Goal: Task Accomplishment & Management: Manage account settings

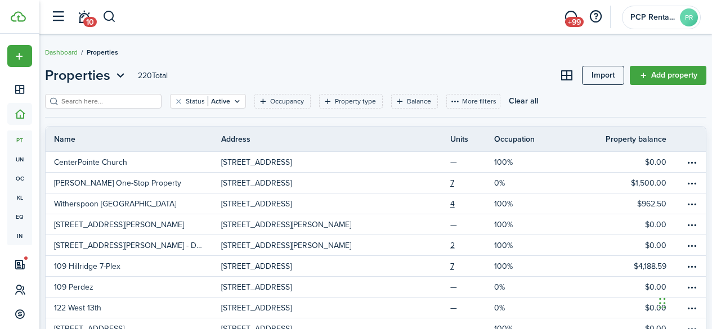
click at [79, 105] on input "search" at bounding box center [108, 101] width 99 height 11
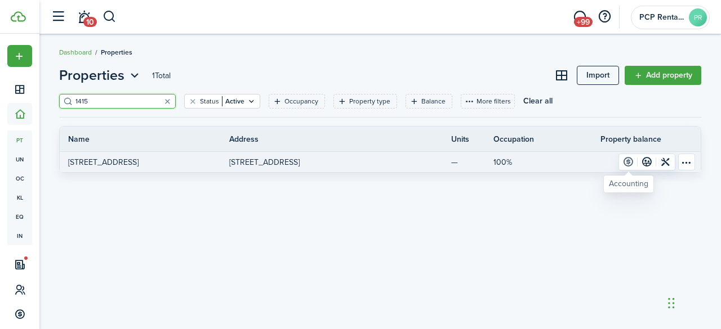
type input "1415"
click at [628, 162] on link at bounding box center [628, 162] width 19 height 16
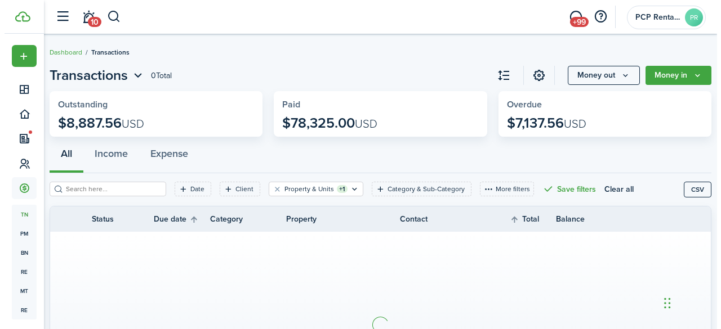
scroll to position [56, 0]
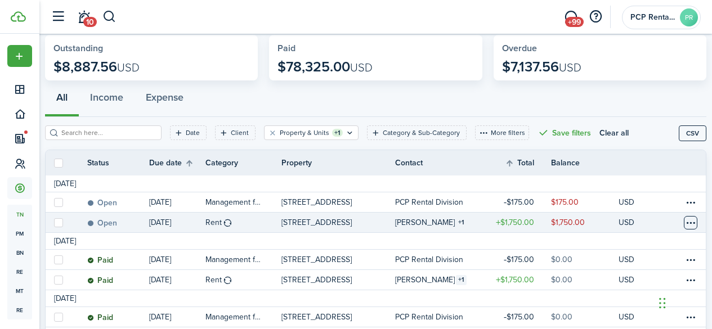
click at [684, 223] on table-menu-btn-icon at bounding box center [691, 223] width 14 height 14
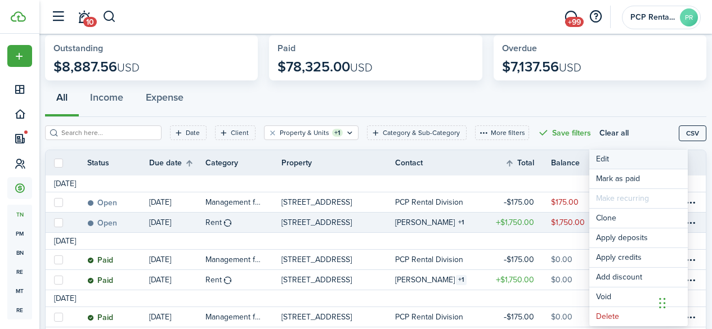
click at [602, 156] on button "Edit" at bounding box center [639, 159] width 99 height 19
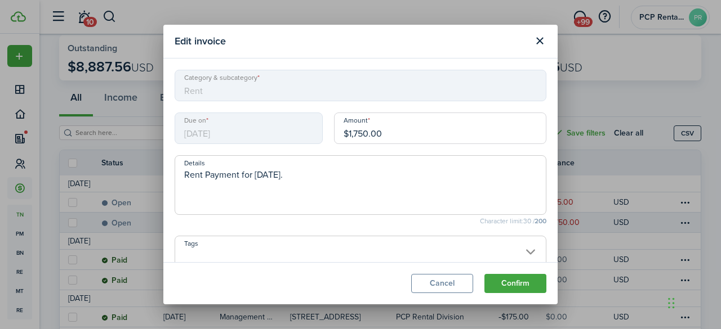
click at [365, 129] on input "$1,750.00" at bounding box center [440, 129] width 212 height 32
type input "$1,725.00"
click at [503, 280] on button "Confirm" at bounding box center [515, 283] width 62 height 19
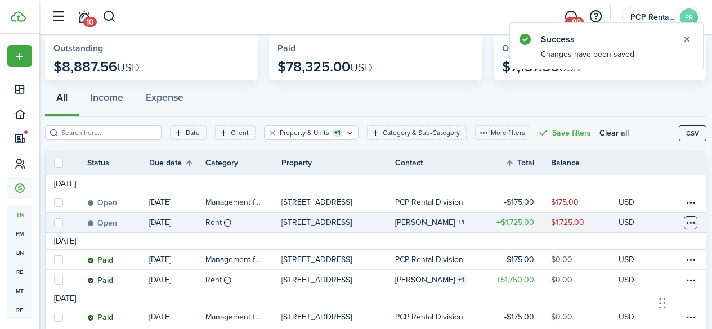
click at [684, 220] on table-menu-btn-icon at bounding box center [691, 223] width 14 height 14
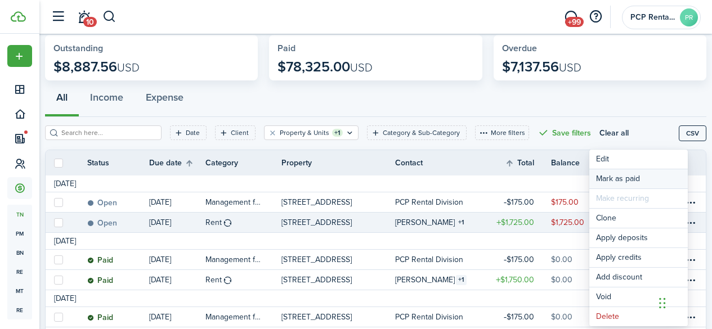
click at [604, 178] on link "Mark as paid" at bounding box center [639, 178] width 99 height 19
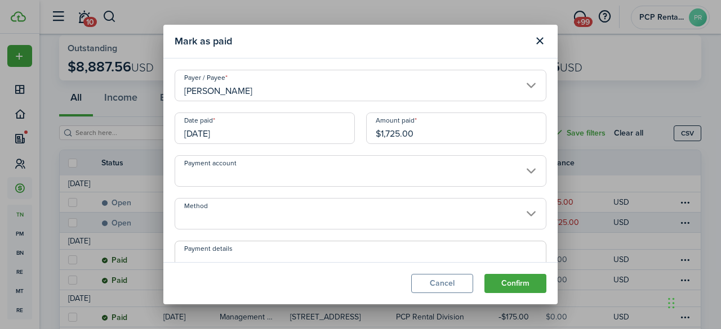
click at [240, 137] on input "[DATE]" at bounding box center [265, 129] width 180 height 32
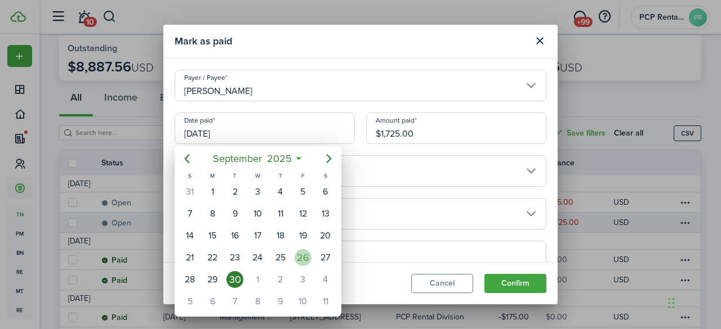
click at [302, 256] on div "26" at bounding box center [302, 257] width 17 height 17
type input "[DATE]"
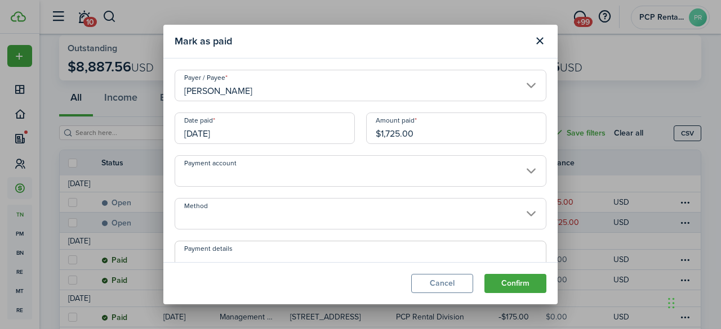
click at [227, 213] on input "Method" at bounding box center [361, 214] width 372 height 32
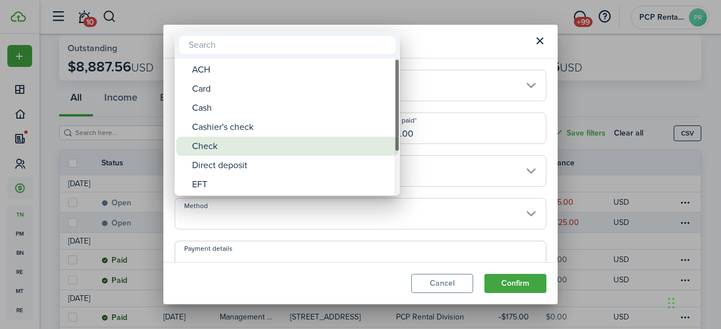
click at [209, 141] on div "Check" at bounding box center [291, 146] width 199 height 19
type input "Check"
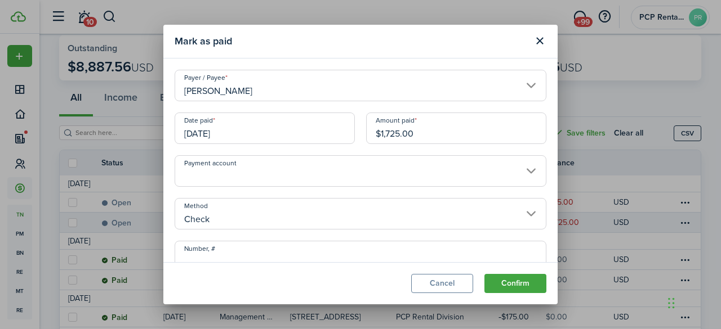
click at [231, 253] on input "Number, #" at bounding box center [361, 257] width 372 height 32
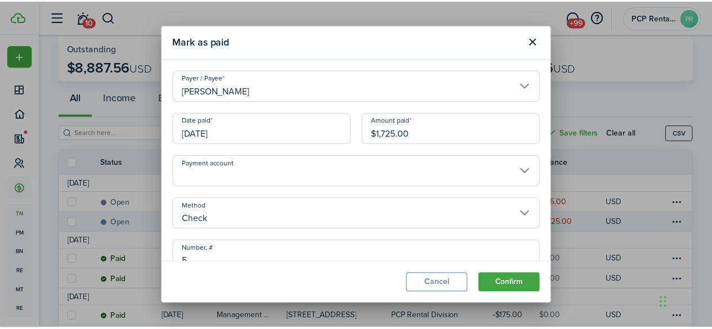
scroll to position [6, 0]
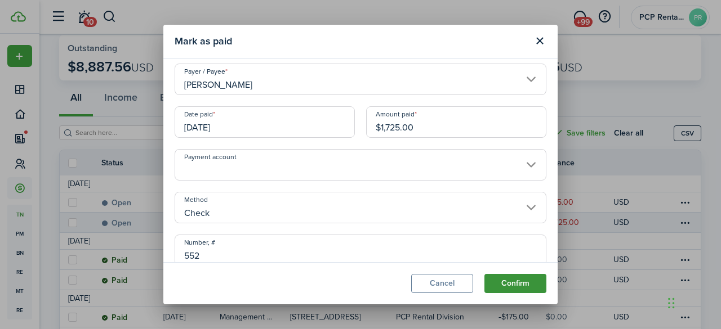
type input "552"
click at [505, 285] on button "Confirm" at bounding box center [515, 283] width 62 height 19
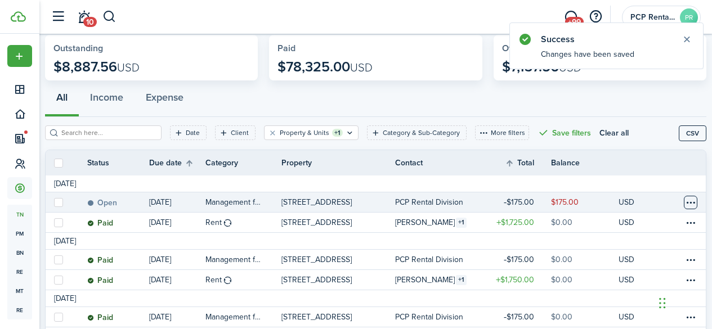
click at [684, 204] on table-menu-btn-icon at bounding box center [691, 203] width 14 height 14
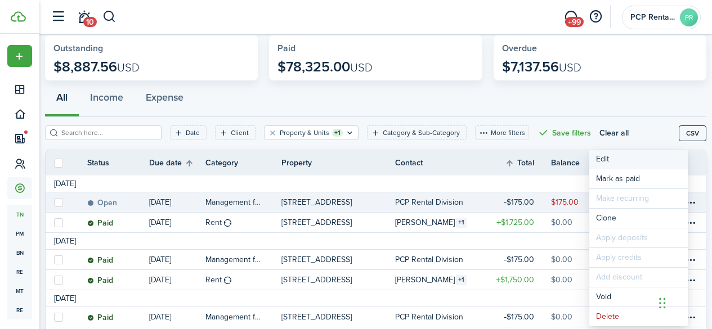
click at [610, 154] on button "Edit" at bounding box center [639, 159] width 99 height 19
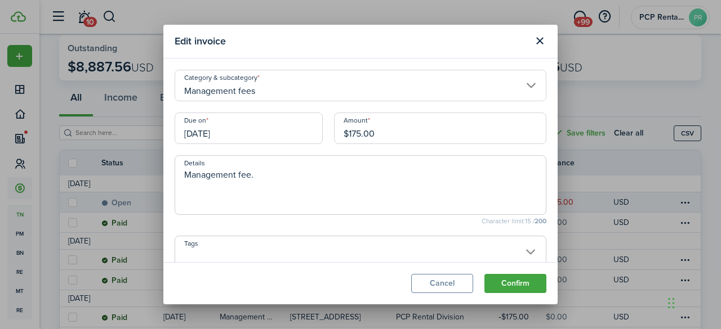
click at [364, 135] on input "$175.00" at bounding box center [440, 129] width 212 height 32
type input "$172.50"
click at [503, 282] on button "Confirm" at bounding box center [515, 283] width 62 height 19
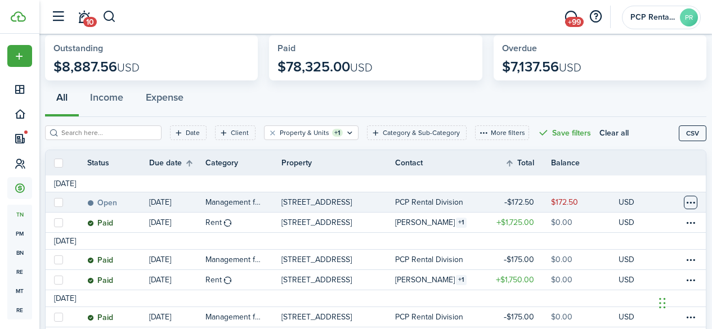
click at [684, 203] on table-menu-btn-icon at bounding box center [691, 203] width 14 height 14
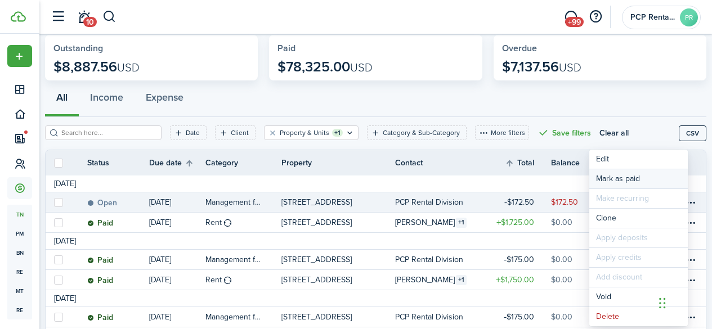
click at [613, 173] on link "Mark as paid" at bounding box center [639, 178] width 99 height 19
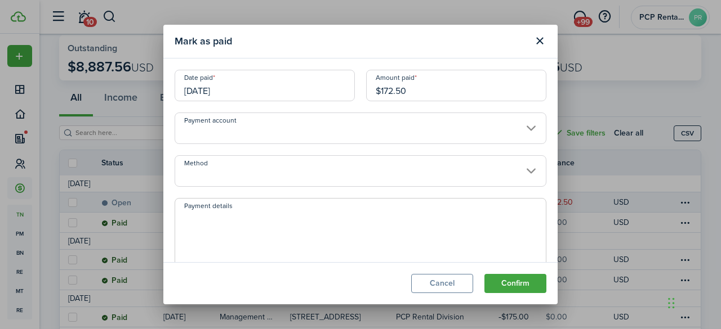
click at [266, 83] on input "[DATE]" at bounding box center [265, 86] width 180 height 32
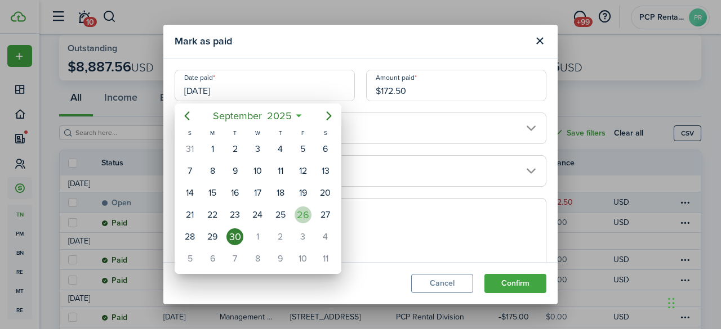
click at [306, 218] on div "26" at bounding box center [302, 215] width 17 height 17
type input "[DATE]"
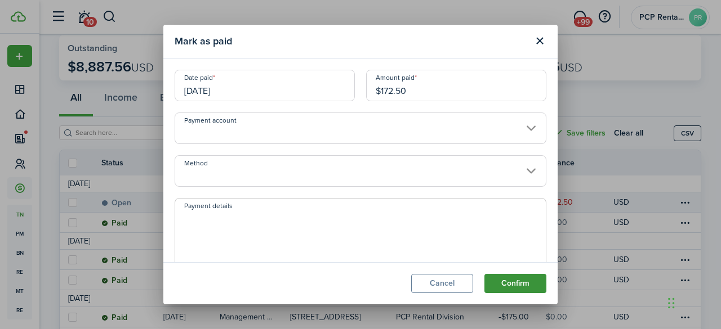
click at [501, 280] on button "Confirm" at bounding box center [515, 283] width 62 height 19
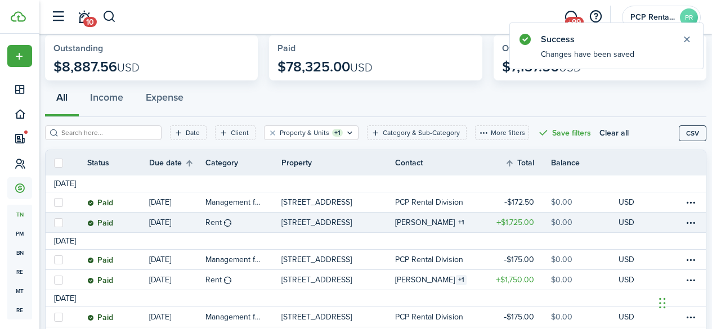
click at [413, 223] on table-info-title "[PERSON_NAME]" at bounding box center [425, 223] width 60 height 12
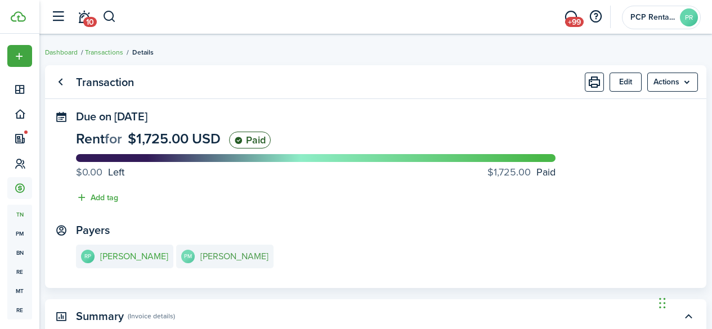
click at [218, 257] on e-details-info-title "[PERSON_NAME]" at bounding box center [234, 257] width 68 height 10
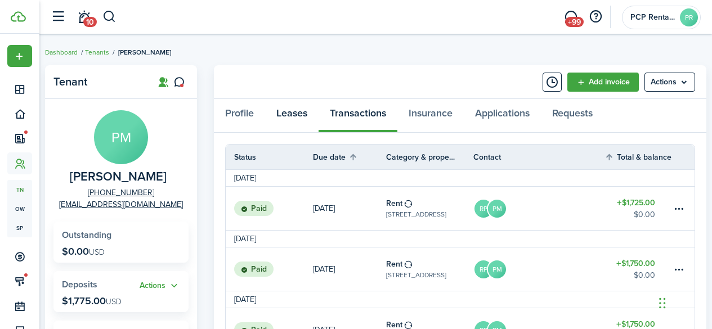
click at [298, 115] on link "Leases" at bounding box center [291, 116] width 53 height 34
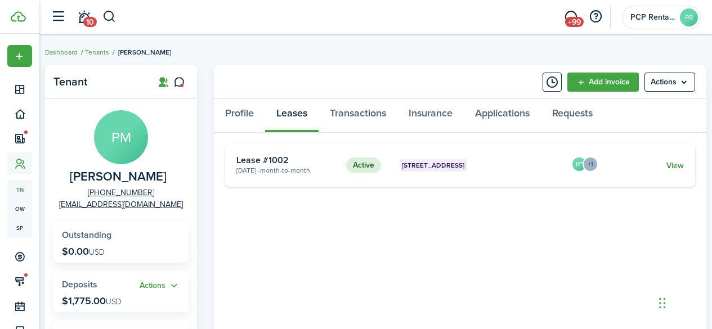
click at [672, 162] on link "View" at bounding box center [675, 166] width 17 height 12
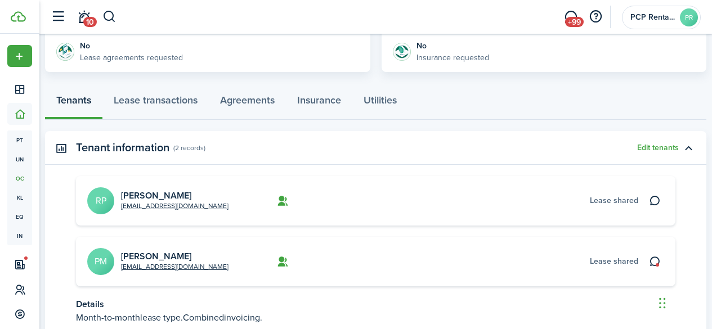
scroll to position [282, 0]
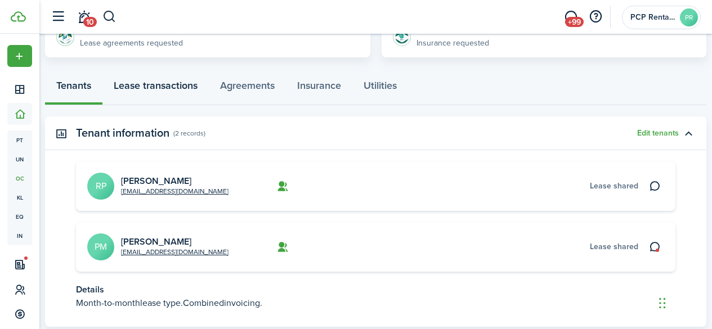
click at [183, 86] on link "Lease transactions" at bounding box center [155, 89] width 106 height 34
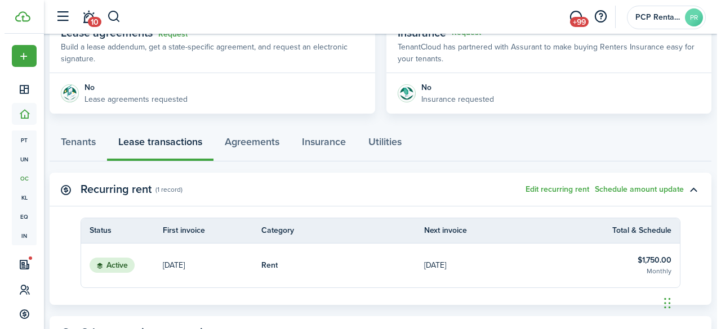
scroll to position [282, 0]
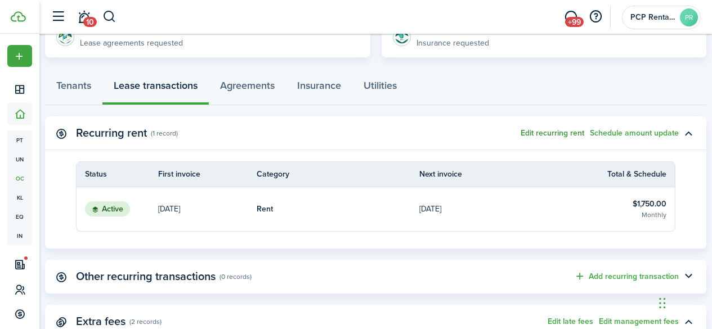
click at [542, 131] on button "Edit recurring rent" at bounding box center [553, 133] width 64 height 9
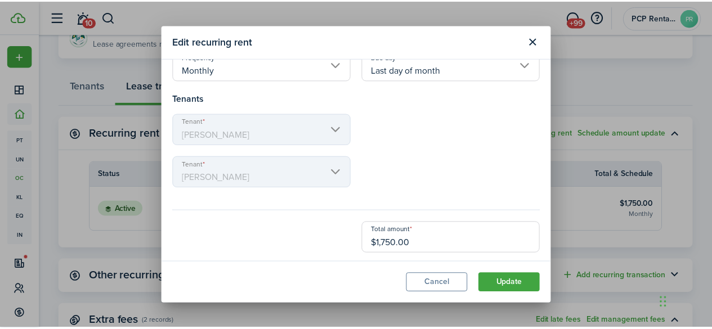
scroll to position [104, 0]
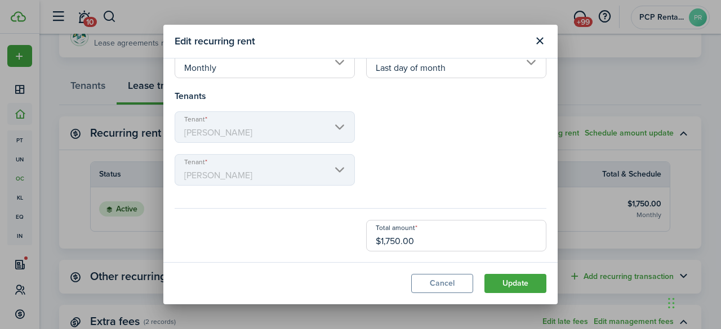
click at [398, 243] on input "$1,750.00" at bounding box center [456, 236] width 180 height 32
click at [396, 240] on input "$1,750.00" at bounding box center [456, 236] width 180 height 32
type input "$1,725.00"
click at [516, 288] on button "Update" at bounding box center [515, 283] width 62 height 19
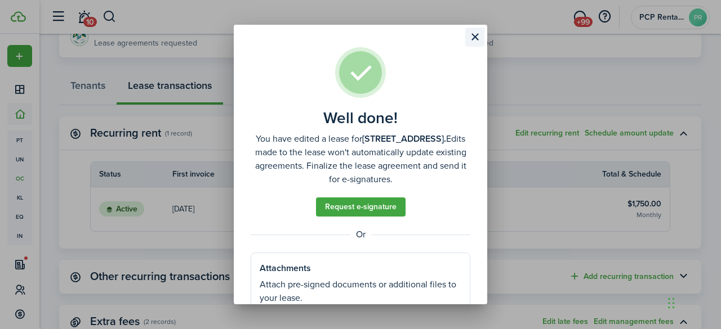
click at [471, 35] on button "Close modal" at bounding box center [474, 37] width 19 height 19
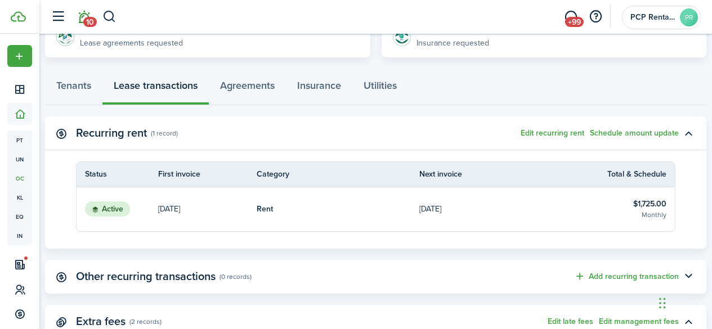
click at [86, 19] on span "10" at bounding box center [90, 22] width 14 height 10
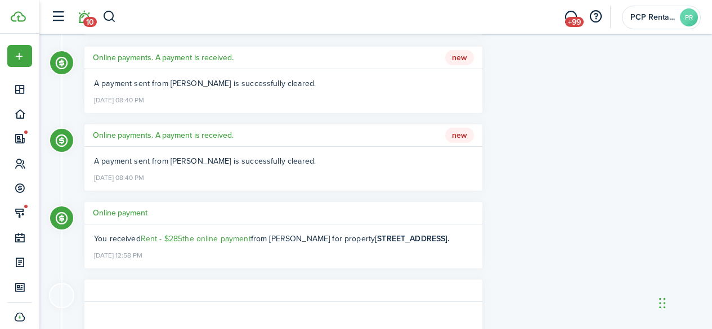
scroll to position [1070, 0]
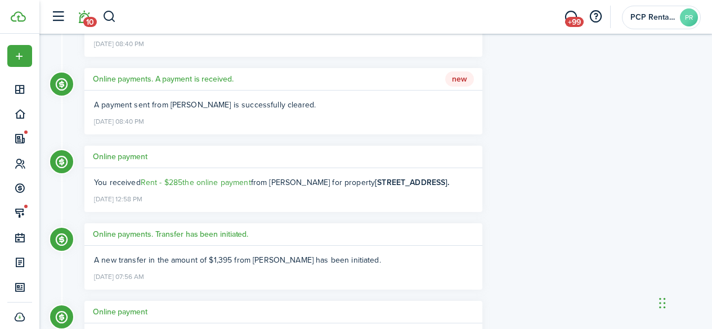
click at [135, 81] on h5 "Online payments. A payment is received." at bounding box center [163, 79] width 141 height 12
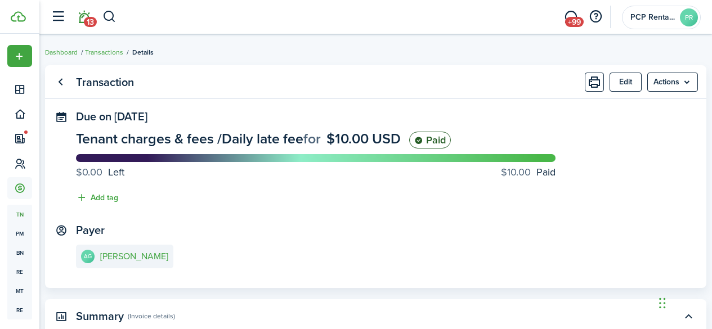
click at [87, 20] on span "13" at bounding box center [90, 22] width 13 height 10
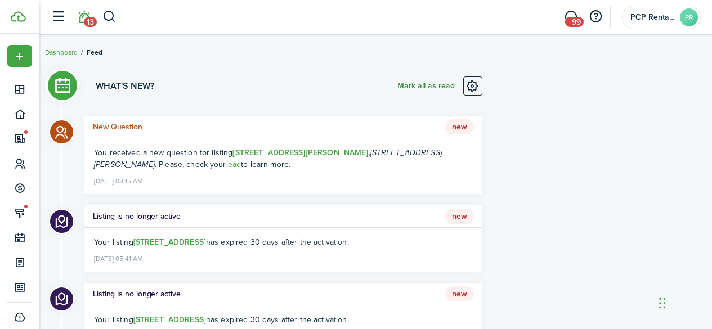
click at [401, 87] on button "Mark all as read" at bounding box center [426, 86] width 57 height 19
click at [226, 165] on link "lead" at bounding box center [233, 165] width 15 height 12
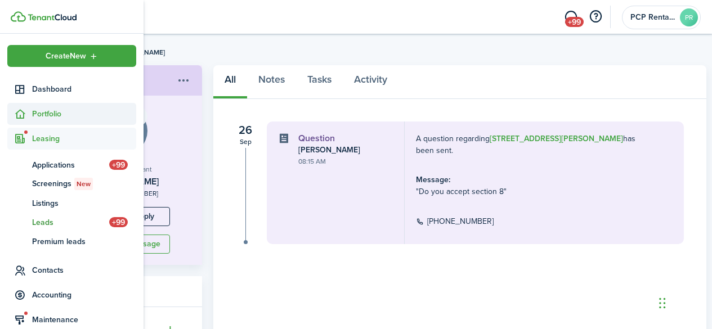
click at [37, 113] on span "Portfolio" at bounding box center [84, 114] width 104 height 12
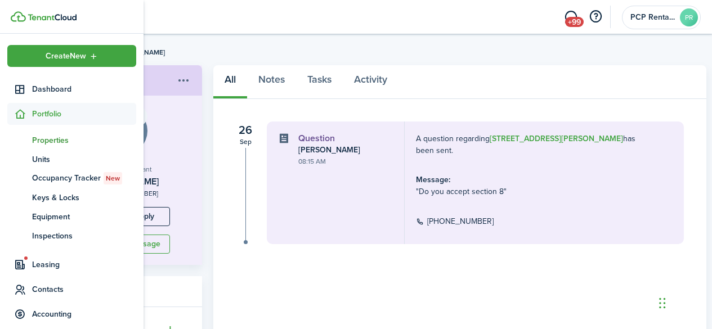
click at [46, 140] on span "Properties" at bounding box center [84, 141] width 104 height 12
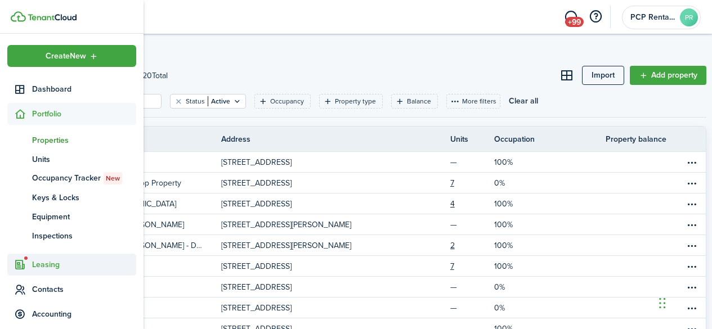
click at [43, 264] on span "Leasing" at bounding box center [84, 265] width 104 height 12
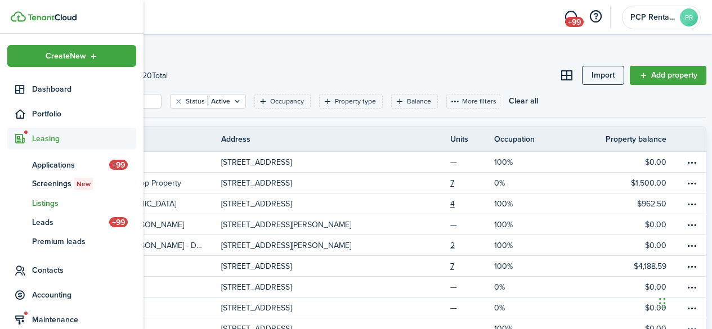
click at [47, 203] on span "Listings" at bounding box center [84, 204] width 104 height 12
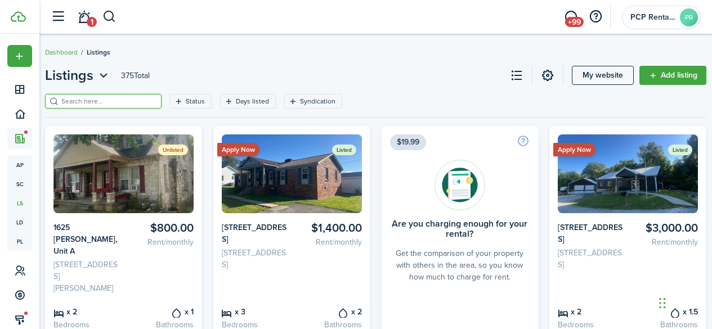
click at [141, 99] on input "search" at bounding box center [108, 101] width 99 height 11
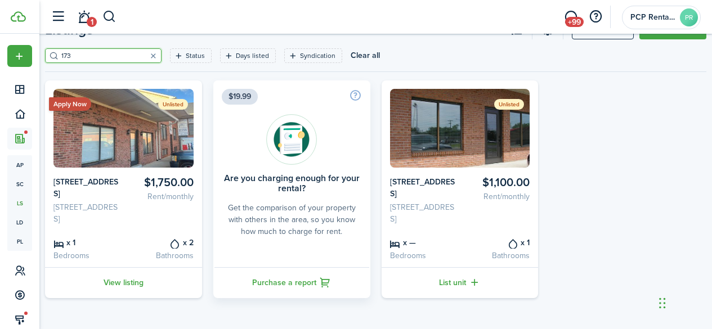
scroll to position [69, 0]
type input "173"
click at [136, 284] on link "View listing" at bounding box center [123, 282] width 157 height 31
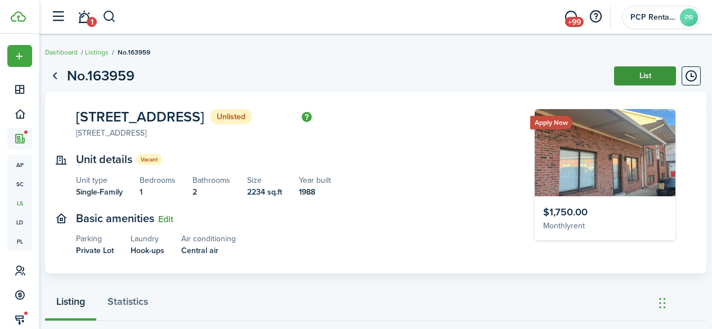
click at [635, 72] on button "List" at bounding box center [645, 75] width 62 height 19
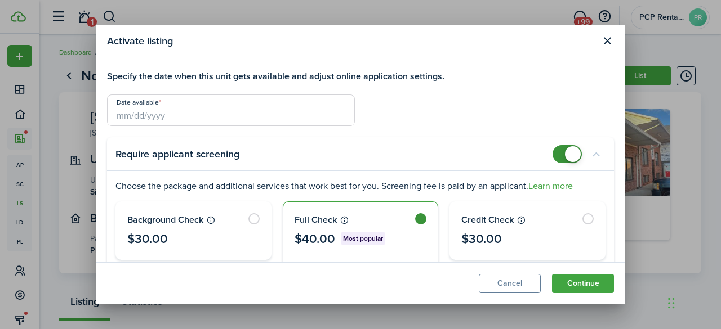
click at [141, 117] on input "Date available" at bounding box center [231, 111] width 248 height 32
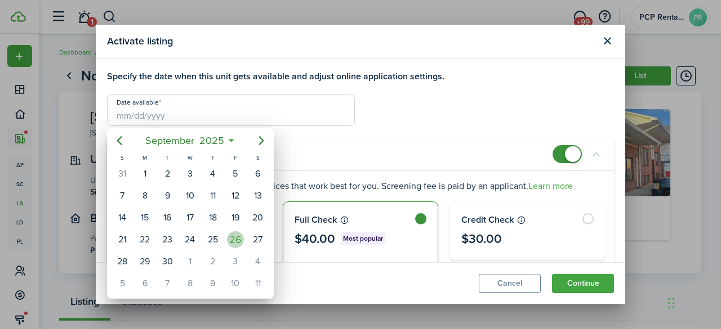
click at [242, 245] on div "26" at bounding box center [235, 239] width 23 height 21
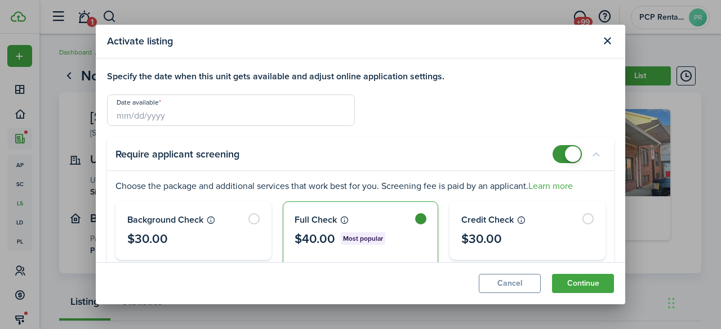
type input "[DATE]"
checkbox input "false"
click at [561, 153] on span at bounding box center [566, 154] width 11 height 18
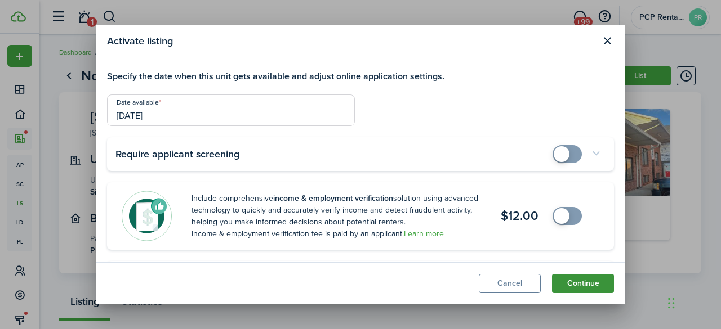
click at [580, 285] on button "Continue" at bounding box center [583, 283] width 62 height 19
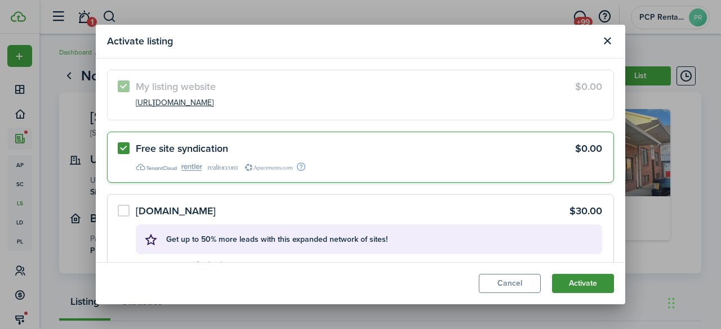
click at [580, 285] on button "Activate" at bounding box center [583, 283] width 62 height 19
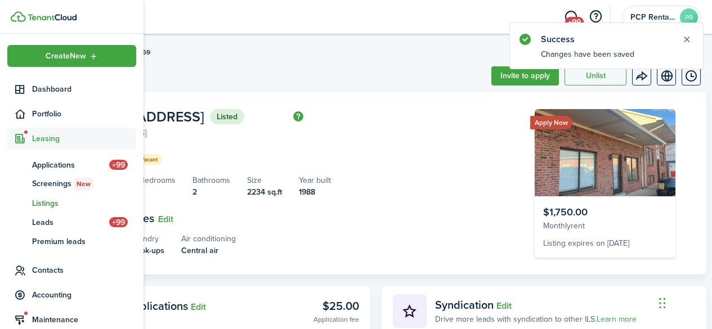
click at [51, 205] on span "Listings" at bounding box center [84, 204] width 104 height 12
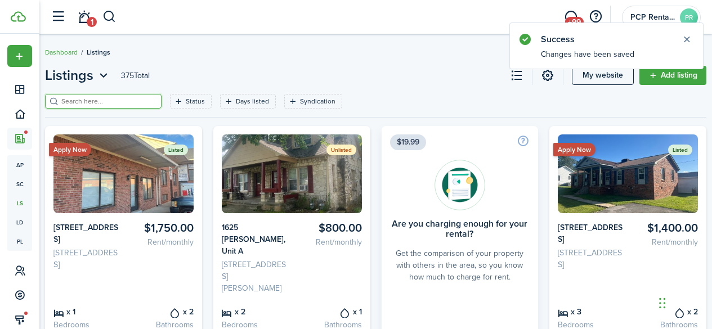
click at [144, 101] on input "search" at bounding box center [108, 101] width 99 height 11
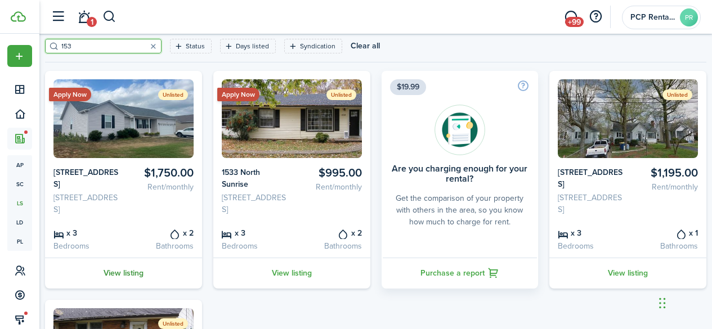
scroll to position [56, 0]
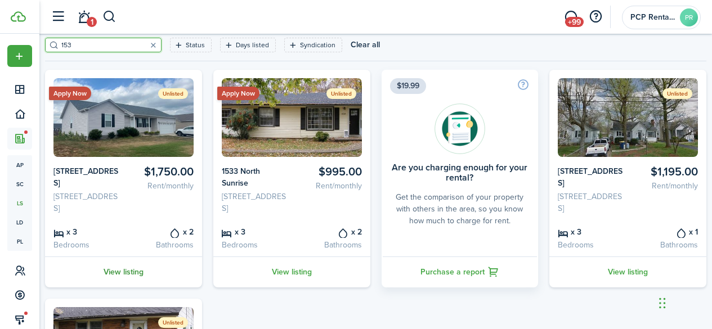
type input "153"
click at [129, 288] on link "View listing" at bounding box center [123, 272] width 157 height 31
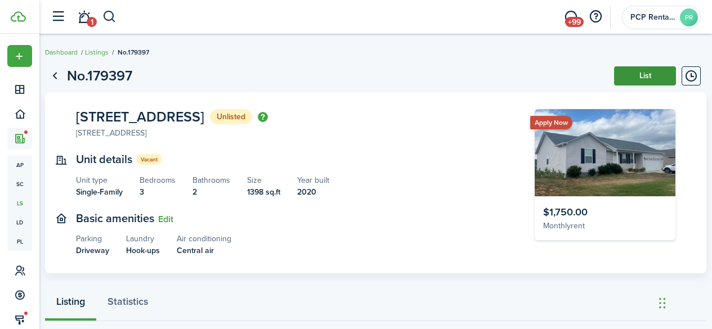
click at [631, 70] on button "List" at bounding box center [645, 75] width 62 height 19
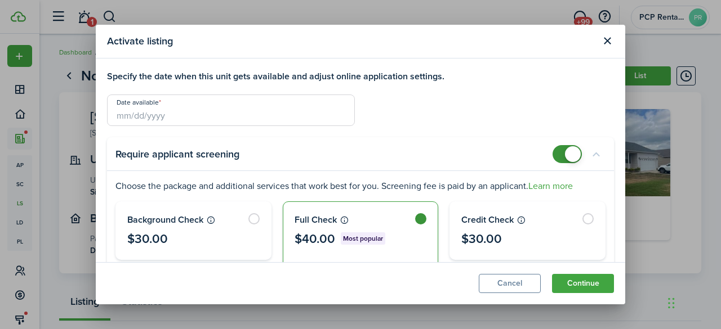
click at [145, 113] on input "Date available" at bounding box center [231, 111] width 248 height 32
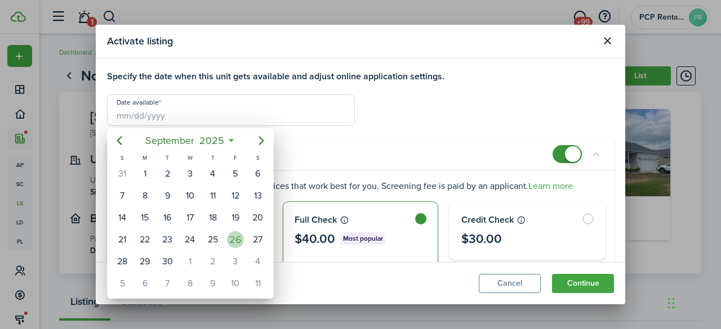
click at [236, 242] on div "26" at bounding box center [235, 239] width 17 height 17
type input "[DATE]"
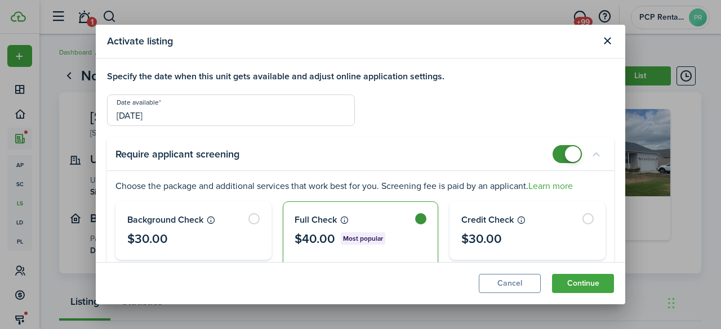
checkbox input "false"
click at [561, 152] on span at bounding box center [566, 154] width 11 height 18
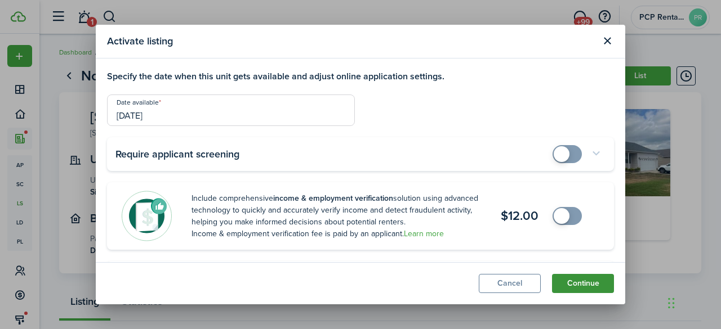
click at [579, 287] on button "Continue" at bounding box center [583, 283] width 62 height 19
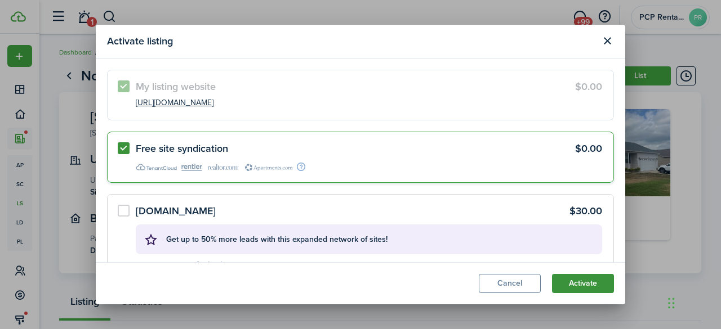
click at [579, 287] on button "Activate" at bounding box center [583, 283] width 62 height 19
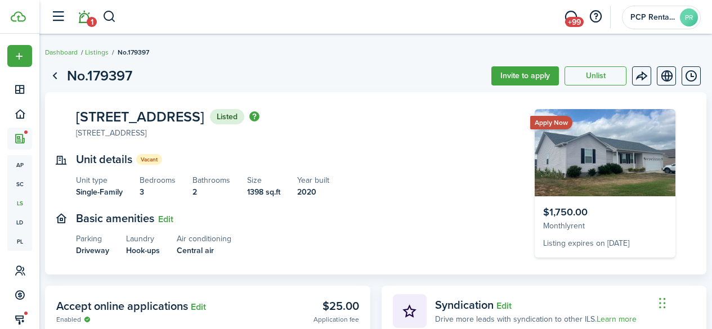
click at [86, 19] on link "1" at bounding box center [83, 17] width 21 height 29
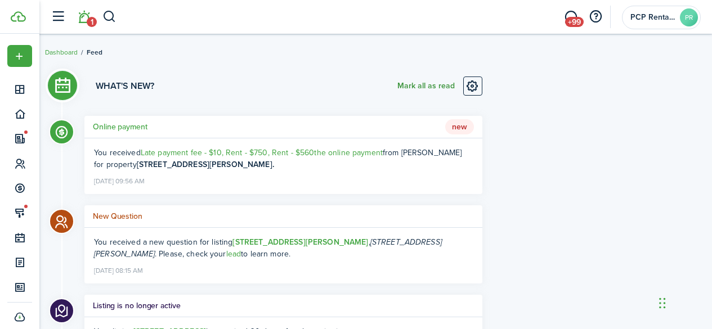
click at [410, 87] on button "Mark all as read" at bounding box center [426, 86] width 57 height 19
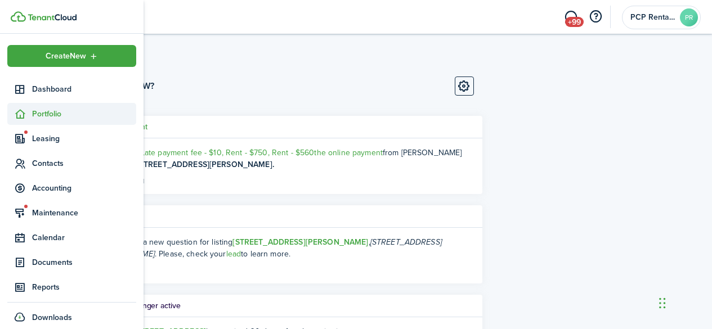
click at [41, 117] on span "Portfolio" at bounding box center [84, 114] width 104 height 12
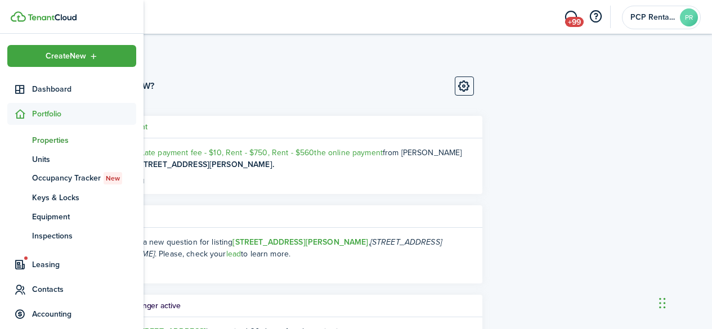
click at [41, 139] on span "Properties" at bounding box center [84, 141] width 104 height 12
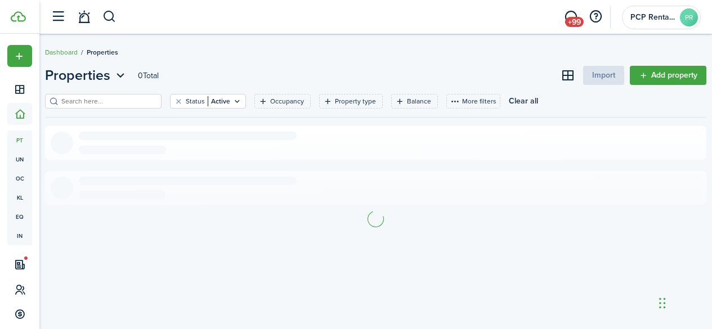
click at [136, 101] on input "search" at bounding box center [108, 101] width 99 height 11
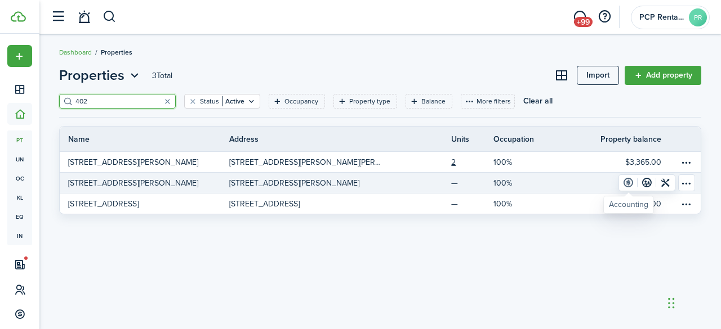
type input "402"
click at [628, 181] on link at bounding box center [628, 183] width 19 height 16
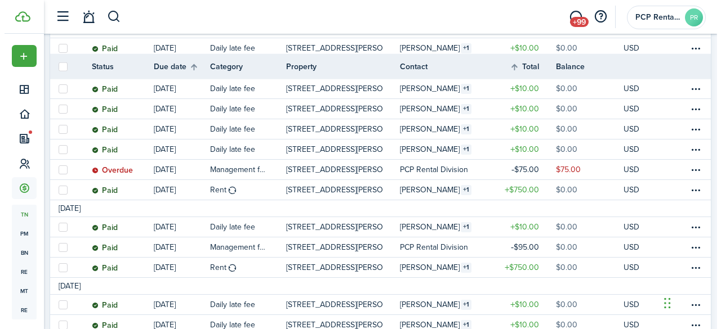
scroll to position [676, 0]
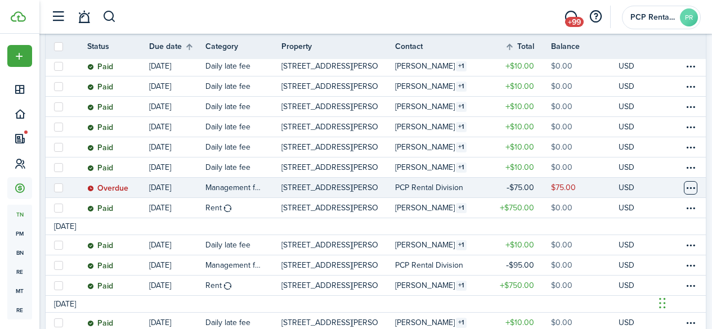
click at [684, 185] on table-menu-btn-icon at bounding box center [691, 188] width 14 height 14
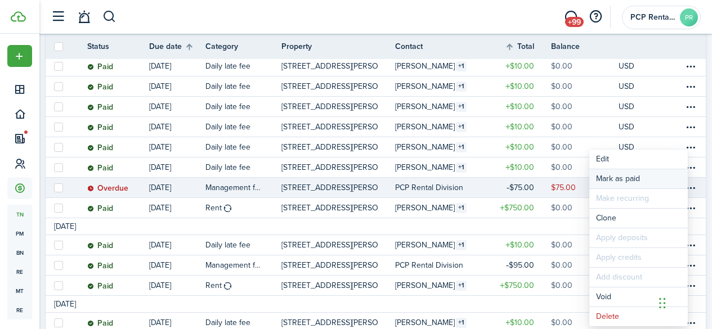
click at [620, 176] on link "Mark as paid" at bounding box center [639, 178] width 99 height 19
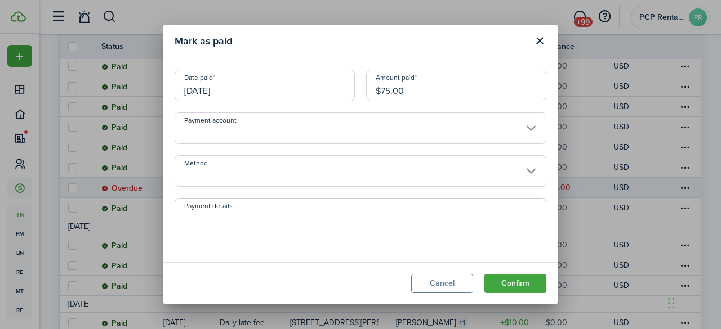
click at [233, 84] on input "[DATE]" at bounding box center [265, 86] width 180 height 32
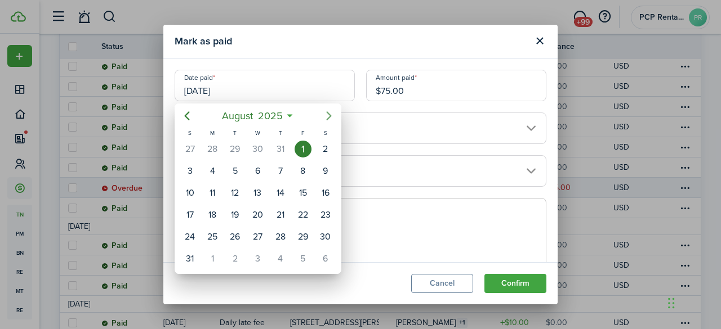
click at [332, 111] on icon "Next page" at bounding box center [329, 116] width 14 height 14
click at [301, 215] on div "26" at bounding box center [302, 215] width 17 height 17
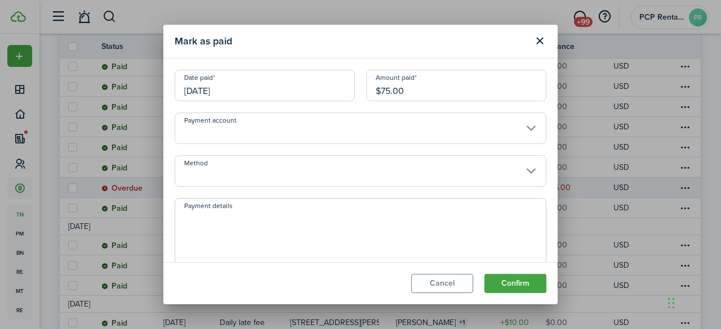
type input "[DATE]"
click at [507, 282] on button "Confirm" at bounding box center [515, 283] width 62 height 19
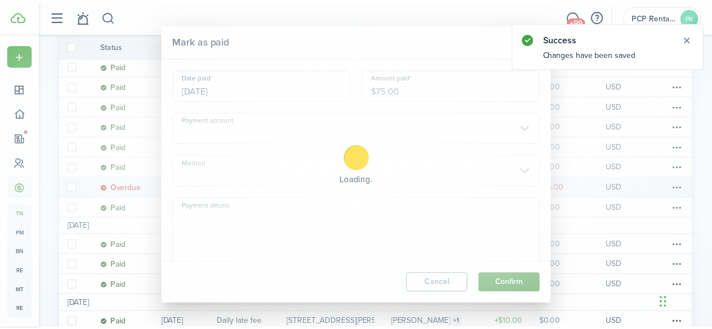
scroll to position [126, 0]
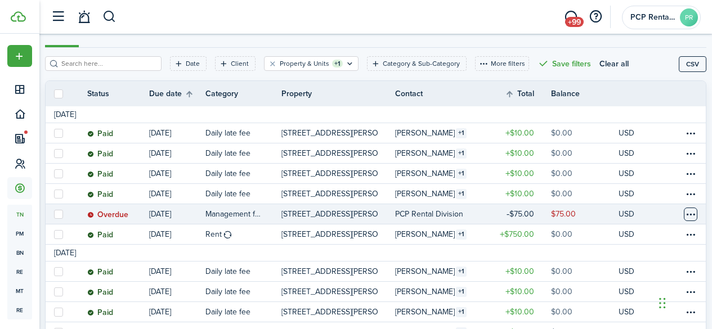
click at [684, 211] on table-menu-btn-icon at bounding box center [691, 215] width 14 height 14
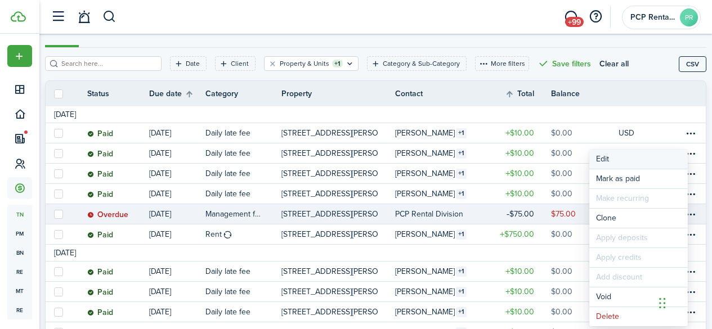
click at [621, 161] on button "Edit" at bounding box center [639, 159] width 99 height 19
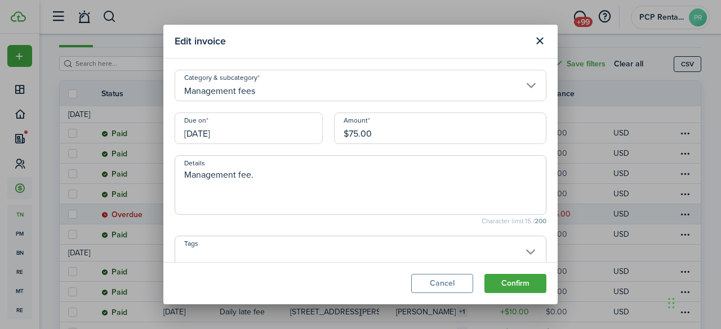
click at [355, 135] on input "$75.00" at bounding box center [440, 129] width 212 height 32
type input "$57.00"
click at [501, 279] on button "Confirm" at bounding box center [515, 283] width 62 height 19
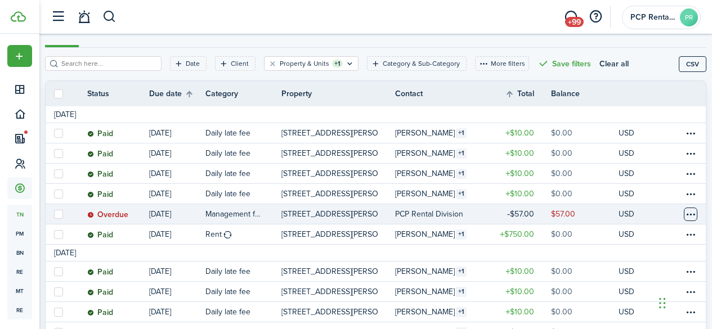
click at [684, 213] on table-menu-btn-icon at bounding box center [691, 215] width 14 height 14
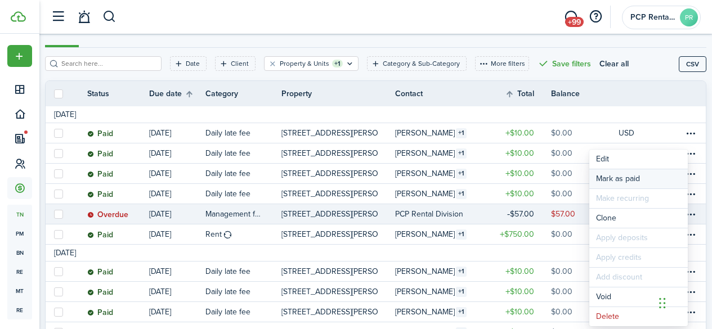
click at [610, 178] on link "Mark as paid" at bounding box center [639, 178] width 99 height 19
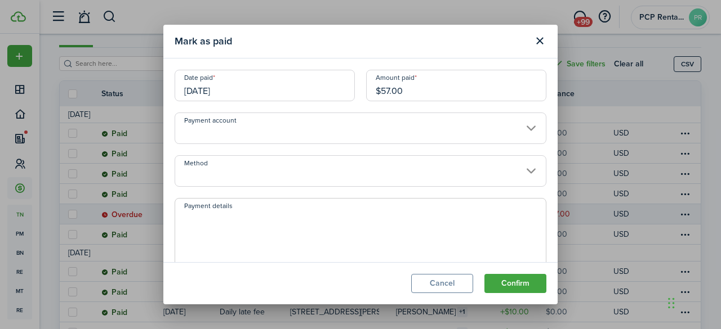
click at [261, 89] on input "[DATE]" at bounding box center [265, 86] width 180 height 32
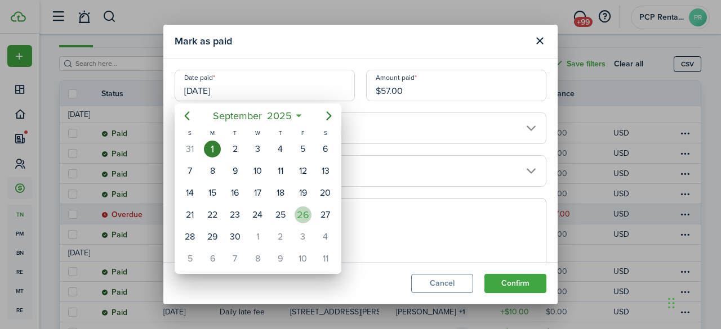
click at [304, 212] on div "26" at bounding box center [302, 215] width 17 height 17
type input "[DATE]"
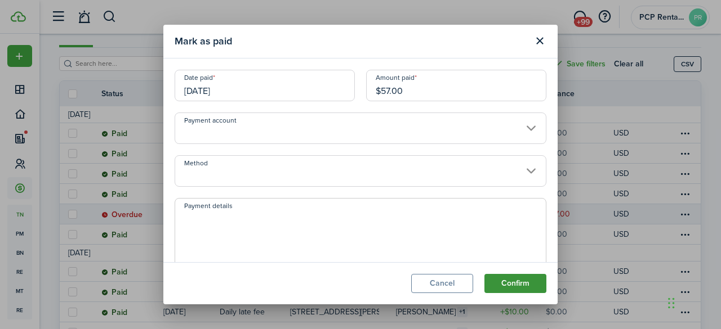
click at [503, 278] on button "Confirm" at bounding box center [515, 283] width 62 height 19
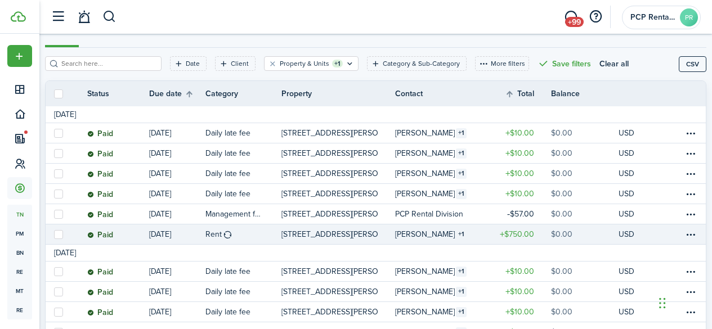
click at [408, 233] on table-info-title "[PERSON_NAME]" at bounding box center [425, 235] width 60 height 12
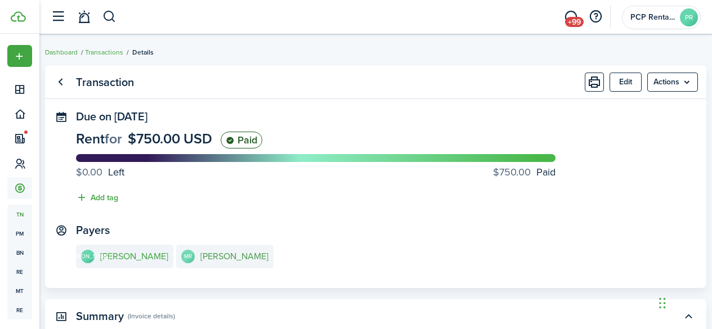
click at [204, 257] on e-details-info-title "[PERSON_NAME]" at bounding box center [234, 257] width 68 height 10
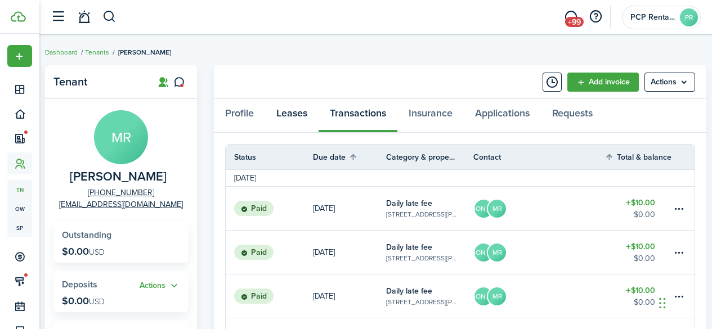
click at [284, 113] on link "Leases" at bounding box center [291, 116] width 53 height 34
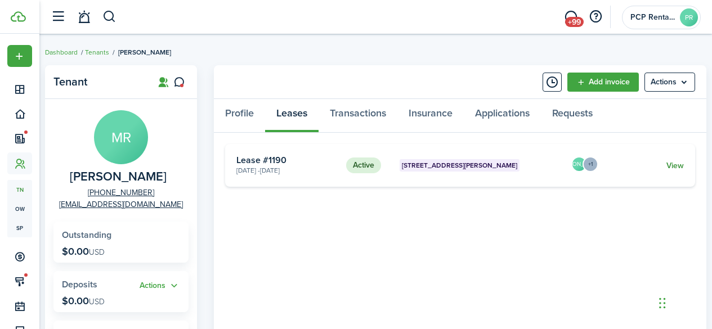
click at [677, 168] on link "View" at bounding box center [675, 166] width 17 height 12
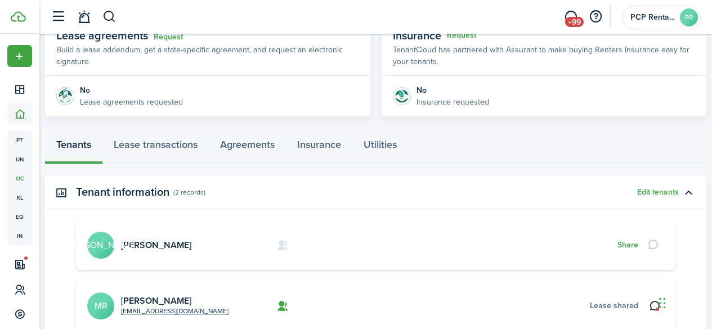
scroll to position [225, 0]
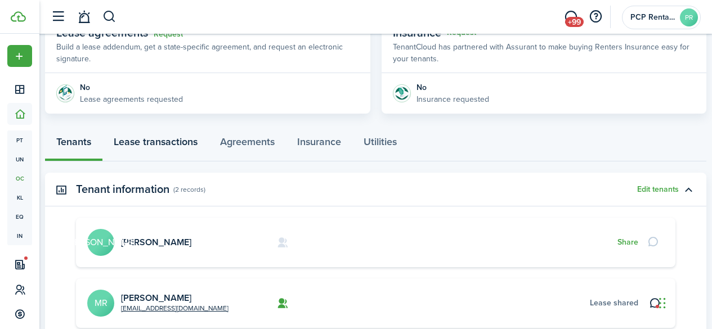
click at [169, 145] on link "Lease transactions" at bounding box center [155, 145] width 106 height 34
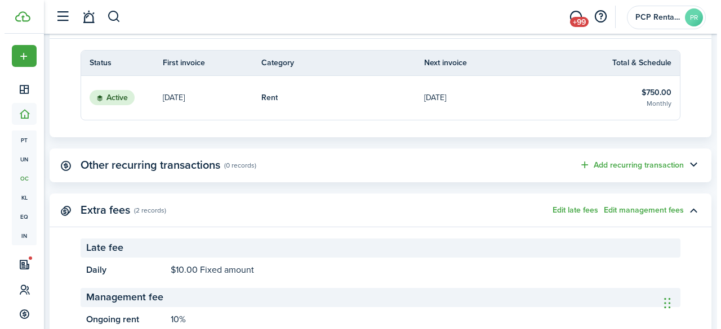
scroll to position [394, 0]
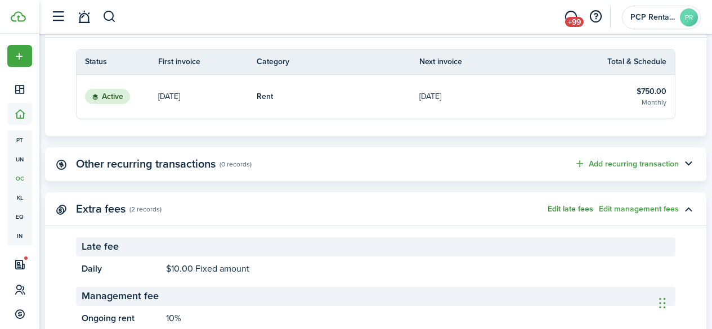
click at [551, 210] on button "Edit late fees" at bounding box center [571, 209] width 46 height 9
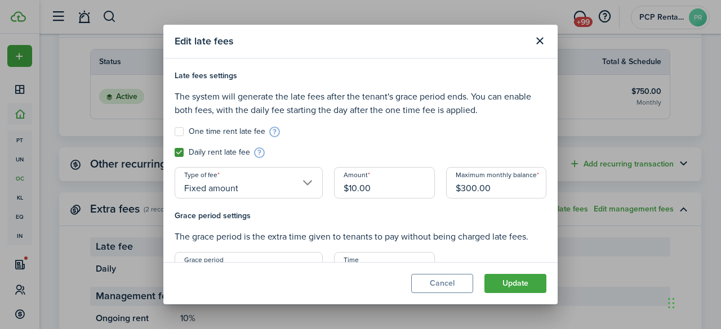
scroll to position [56, 0]
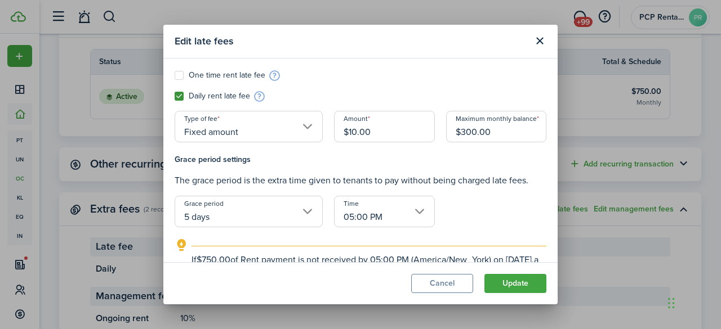
click at [461, 134] on input "$300.00" at bounding box center [496, 127] width 100 height 32
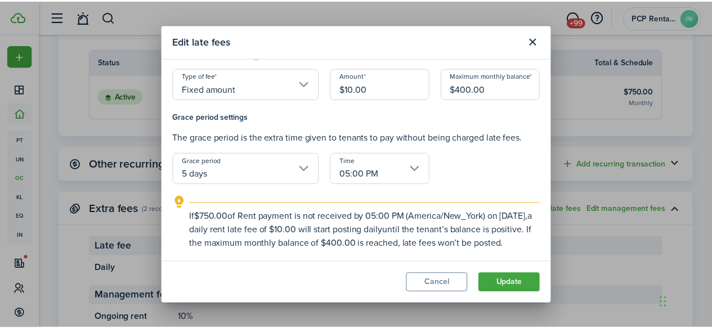
scroll to position [112, 0]
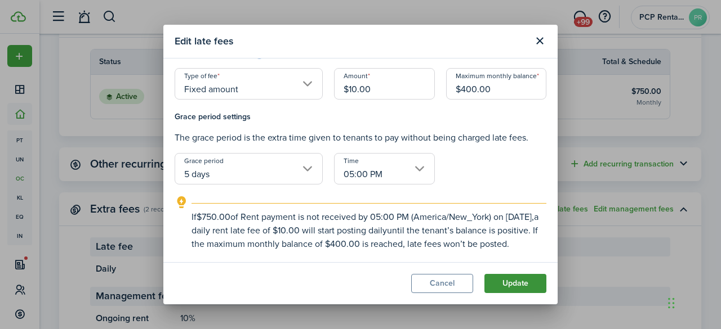
type input "$400.00"
click at [511, 285] on button "Update" at bounding box center [515, 283] width 62 height 19
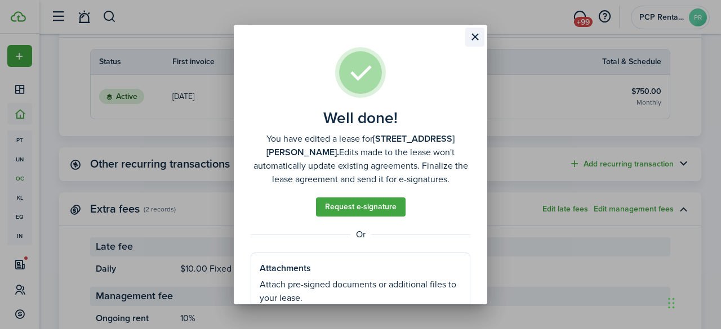
click at [479, 35] on button "Close modal" at bounding box center [474, 37] width 19 height 19
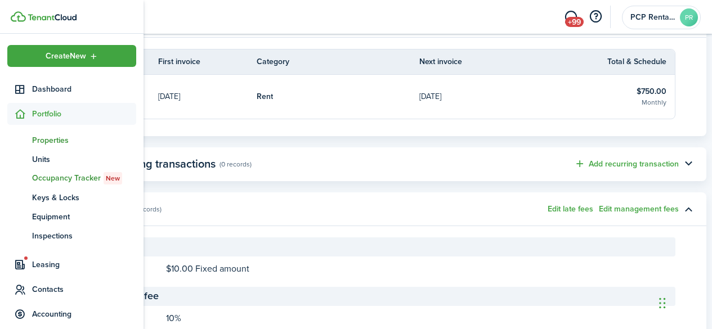
click at [49, 137] on span "Properties" at bounding box center [84, 141] width 104 height 12
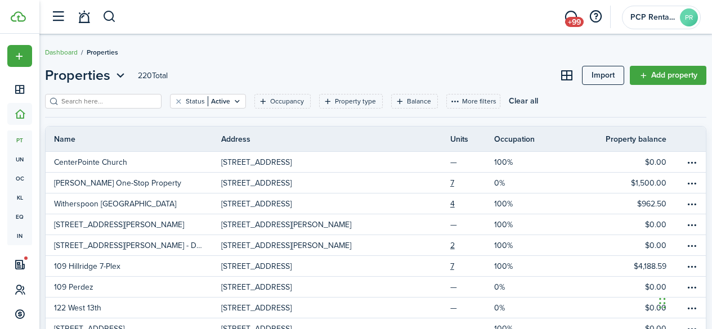
click at [73, 104] on input "search" at bounding box center [108, 101] width 99 height 11
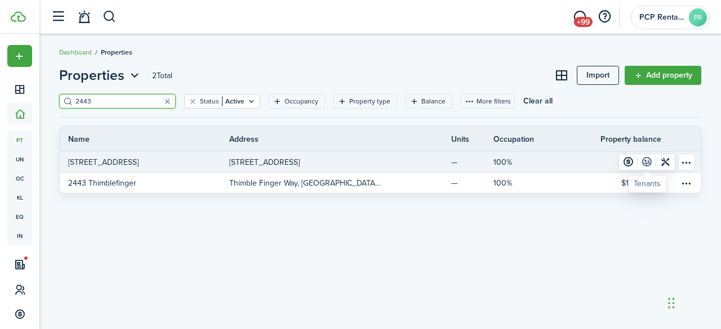
type input "2443"
click at [650, 162] on link at bounding box center [646, 162] width 19 height 16
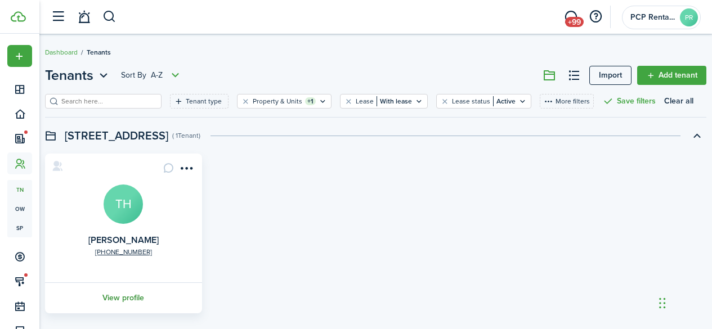
click at [126, 300] on link "View profile" at bounding box center [123, 298] width 160 height 31
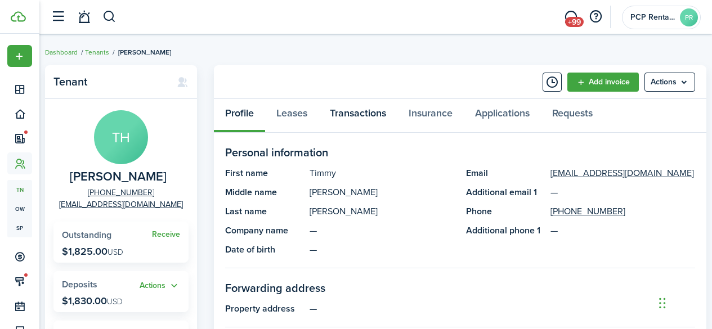
click at [355, 111] on link "Transactions" at bounding box center [358, 116] width 79 height 34
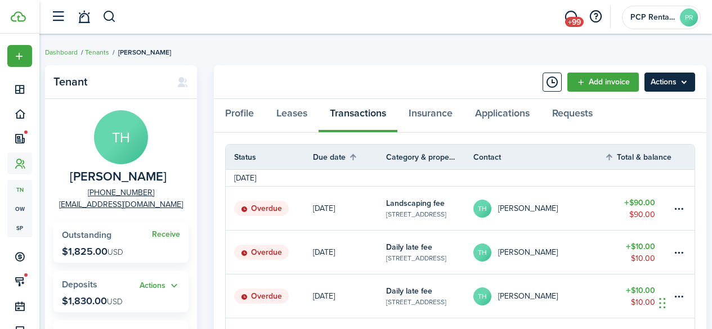
click at [665, 78] on menu-btn "Actions" at bounding box center [670, 82] width 51 height 19
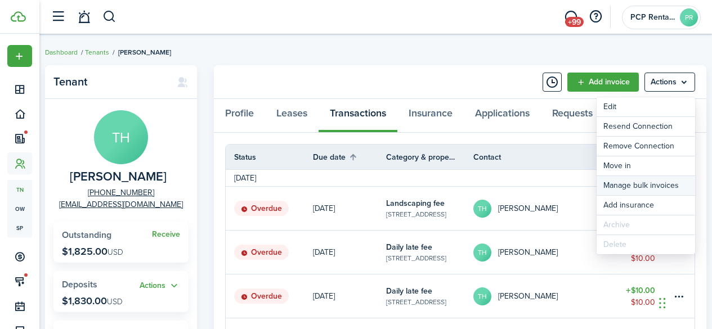
click at [613, 187] on link "Manage bulk invoices" at bounding box center [646, 185] width 99 height 19
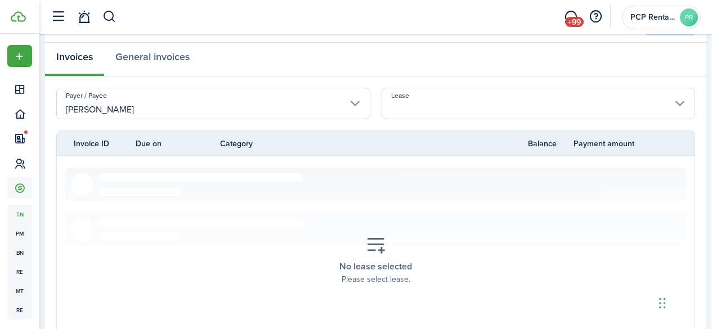
scroll to position [113, 0]
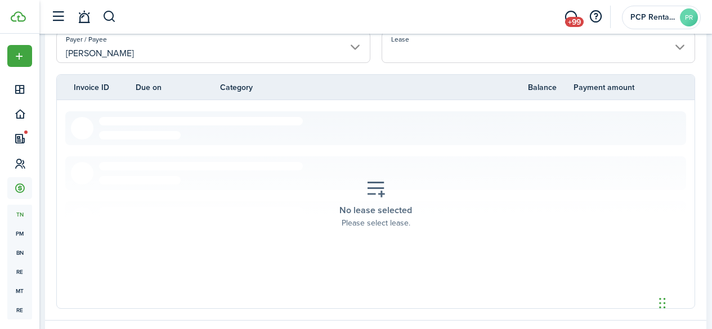
click at [457, 45] on input "Lease" at bounding box center [539, 48] width 314 height 32
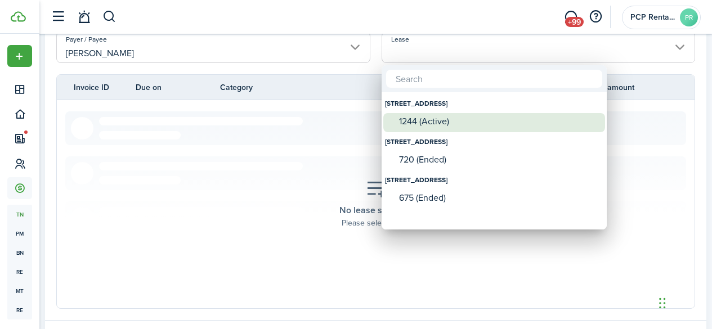
click at [423, 122] on div "1244 (Active)" at bounding box center [498, 122] width 199 height 10
type input "[STREET_ADDRESS]. Lease #1244 (Active)"
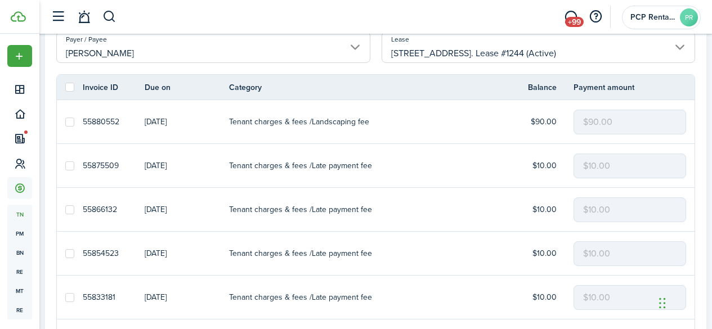
click at [68, 88] on label at bounding box center [69, 87] width 9 height 9
click at [65, 88] on input "checkbox" at bounding box center [65, 87] width 1 height 1
checkbox input "true"
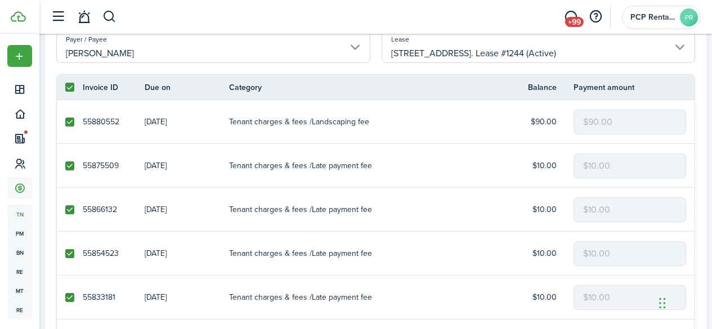
checkbox input "true"
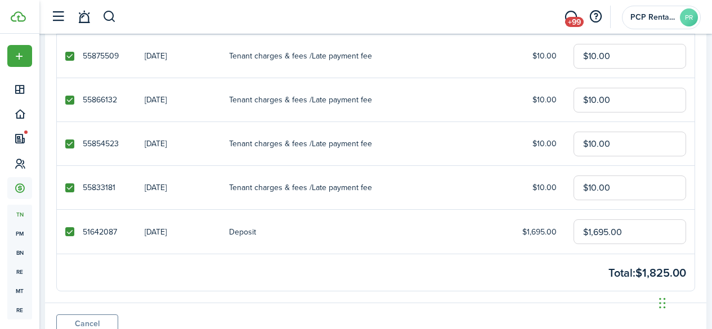
scroll to position [269, 0]
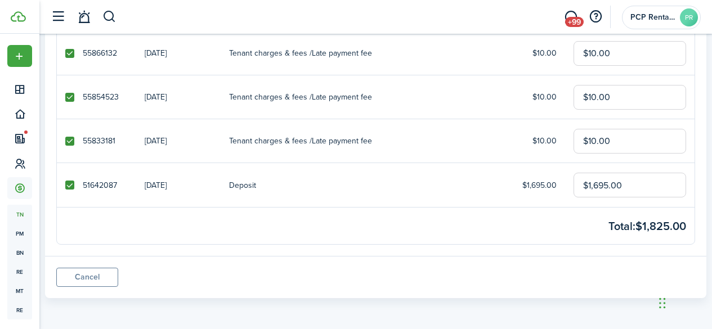
click at [69, 184] on label at bounding box center [69, 185] width 9 height 9
click at [65, 185] on input "checkbox" at bounding box center [65, 185] width 1 height 1
checkbox input "false"
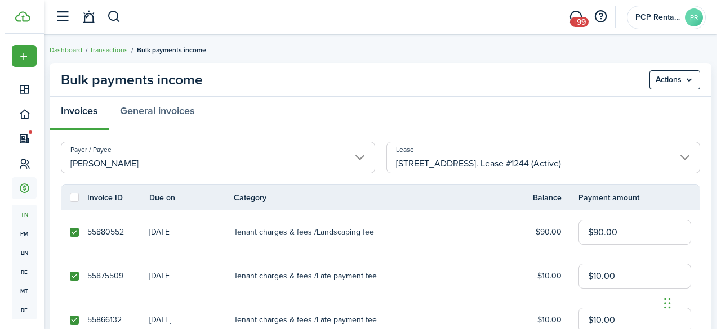
scroll to position [0, 0]
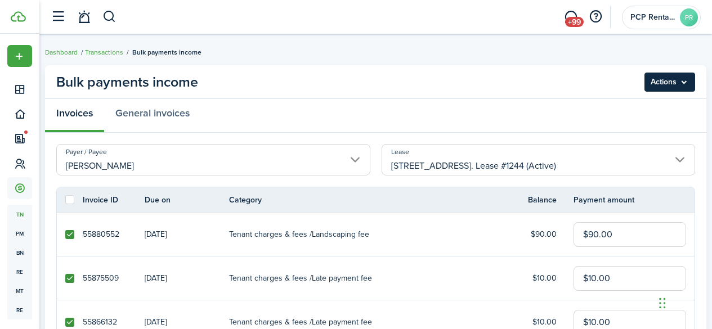
click at [664, 78] on menu-btn "Actions" at bounding box center [670, 82] width 51 height 19
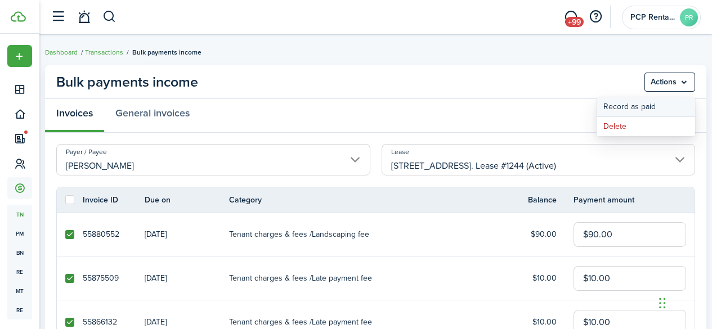
click at [619, 105] on button "Record as paid" at bounding box center [646, 106] width 99 height 19
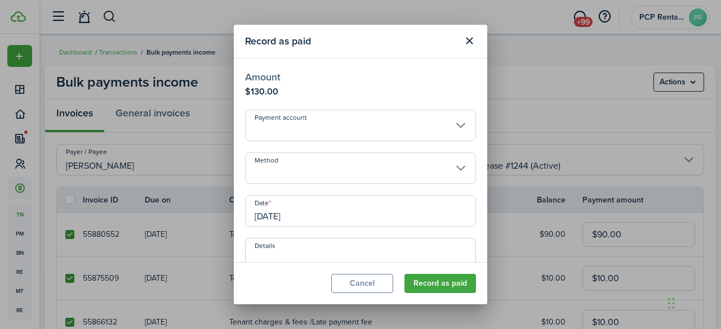
click at [283, 162] on input "Method" at bounding box center [360, 169] width 231 height 32
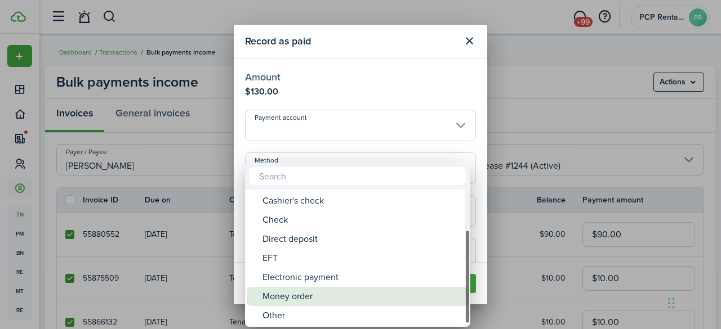
click at [283, 298] on div "Money order" at bounding box center [361, 296] width 199 height 19
type input "Money order"
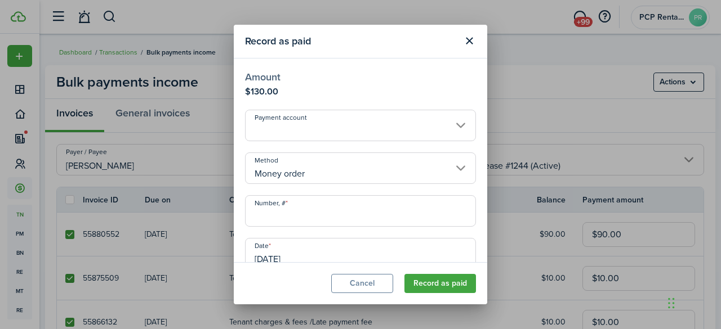
click at [295, 217] on input "Number, #" at bounding box center [360, 211] width 231 height 32
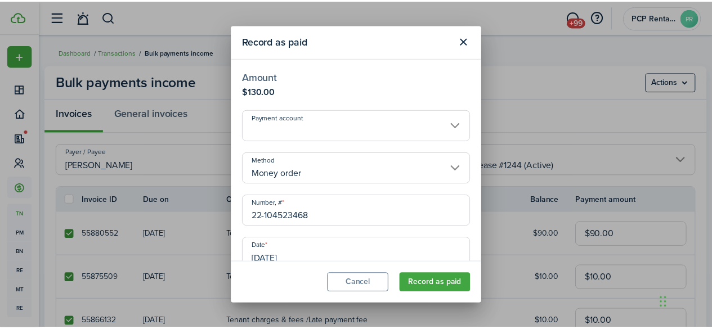
scroll to position [227, 0]
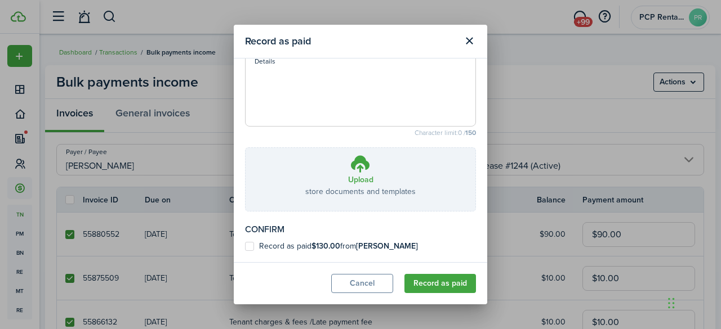
type input "22-104523468"
click at [250, 244] on label "Record as paid $130.00 from [PERSON_NAME]" at bounding box center [331, 246] width 173 height 9
checkbox input "true"
click at [432, 279] on button "Record as paid" at bounding box center [440, 283] width 72 height 19
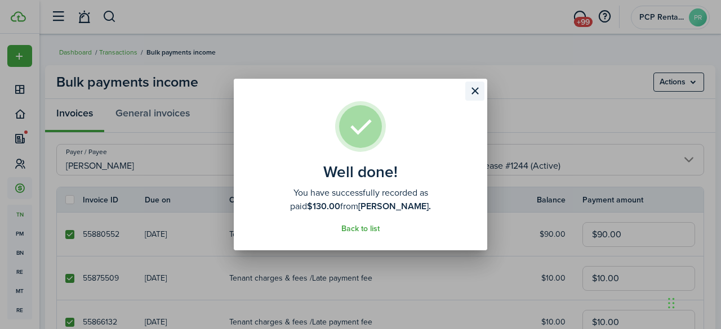
click at [476, 87] on button "Close modal" at bounding box center [474, 91] width 19 height 19
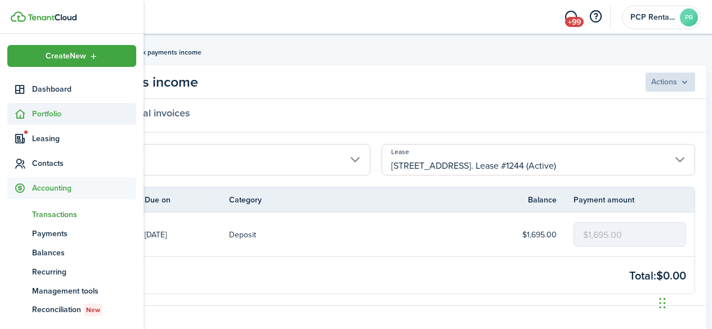
click at [52, 114] on span "Portfolio" at bounding box center [84, 114] width 104 height 12
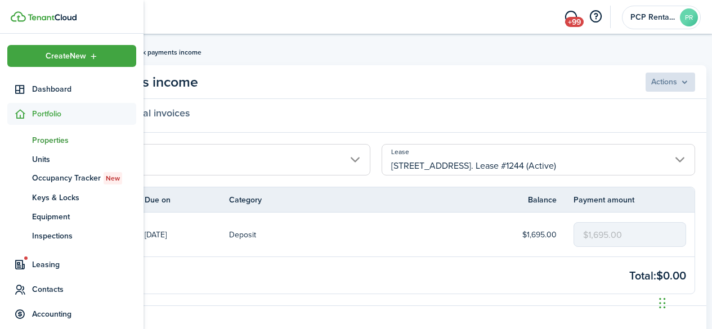
click at [42, 139] on span "Properties" at bounding box center [84, 141] width 104 height 12
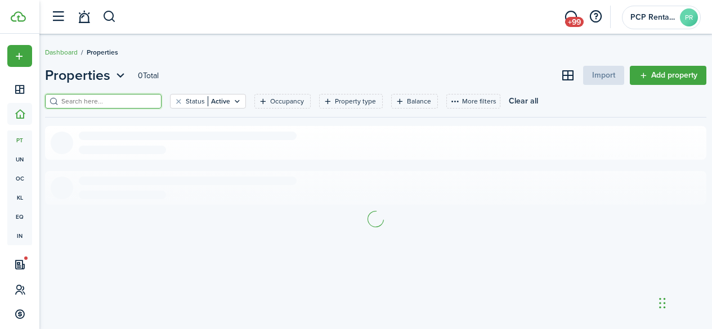
click at [137, 101] on input "search" at bounding box center [108, 101] width 99 height 11
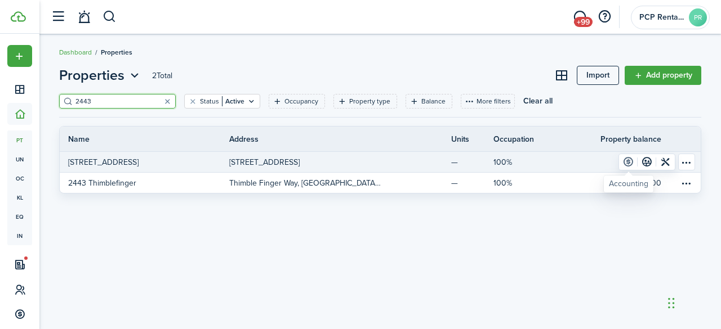
type input "2443"
click at [628, 160] on link at bounding box center [628, 162] width 19 height 16
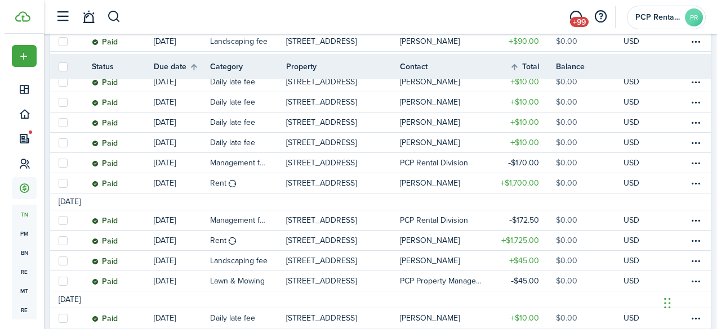
scroll to position [169, 0]
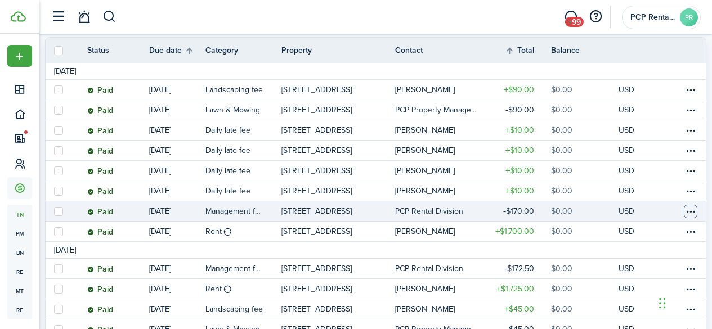
click at [684, 207] on table-menu-btn-icon at bounding box center [691, 212] width 14 height 14
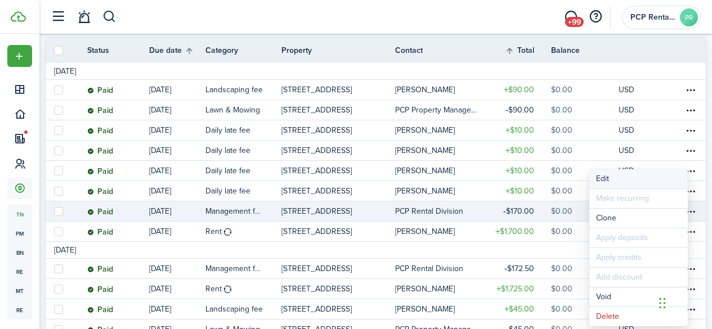
click at [608, 178] on button "Edit" at bounding box center [639, 178] width 99 height 19
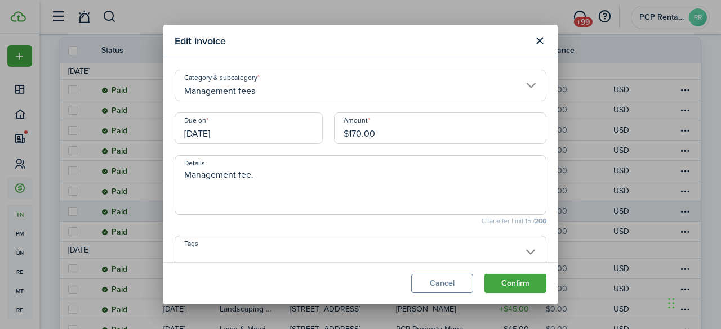
click at [357, 135] on input "$170.00" at bounding box center [440, 129] width 212 height 32
type input "$174.00"
click at [501, 275] on button "Confirm" at bounding box center [515, 283] width 62 height 19
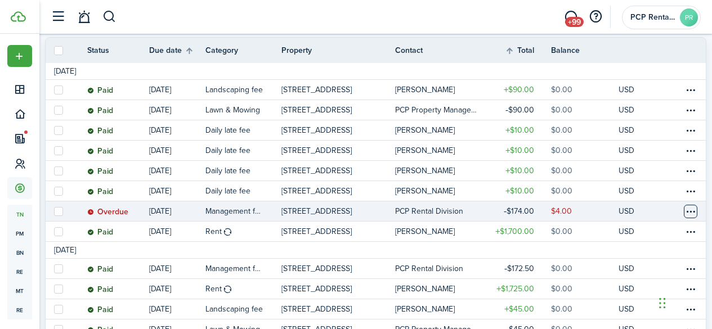
click at [684, 212] on table-menu-btn-icon at bounding box center [691, 212] width 14 height 14
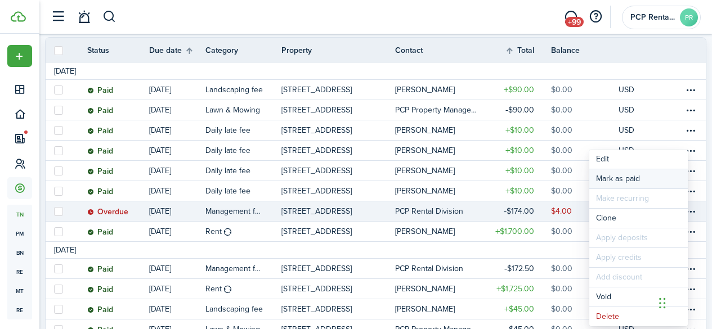
click at [618, 177] on link "Mark as paid" at bounding box center [639, 178] width 99 height 19
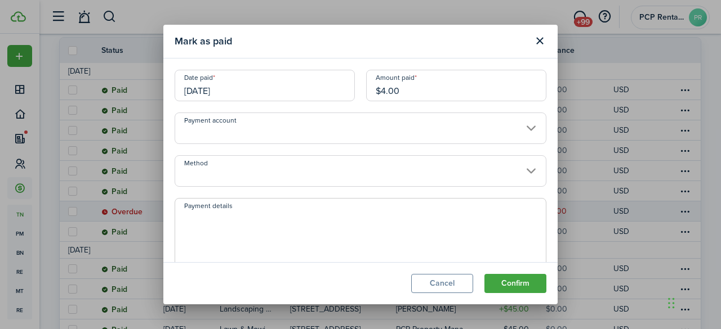
click at [257, 90] on input "[DATE]" at bounding box center [265, 86] width 180 height 32
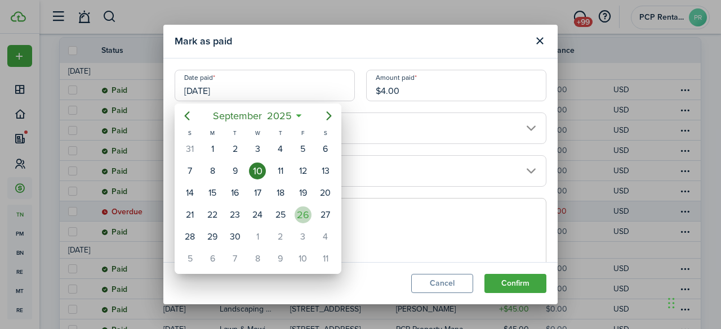
click at [300, 214] on div "26" at bounding box center [302, 215] width 17 height 17
type input "[DATE]"
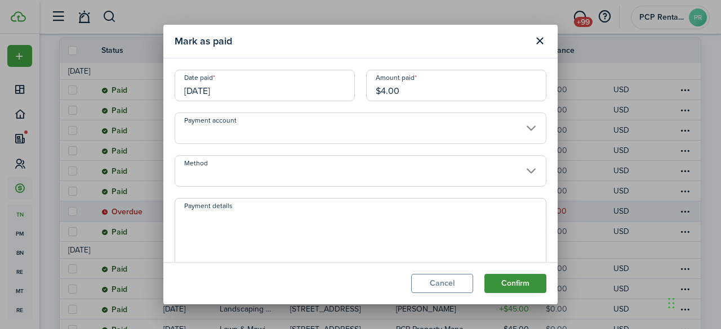
click at [504, 282] on button "Confirm" at bounding box center [515, 283] width 62 height 19
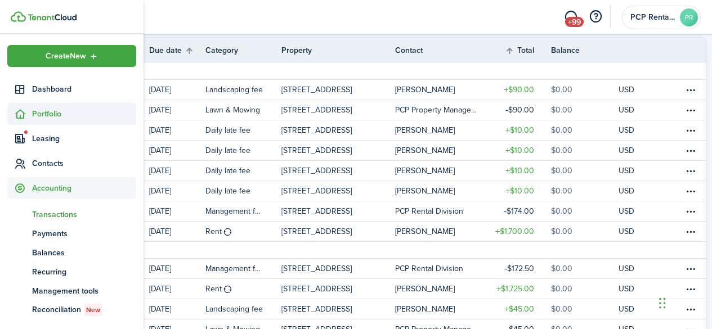
click at [44, 113] on span "Portfolio" at bounding box center [84, 114] width 104 height 12
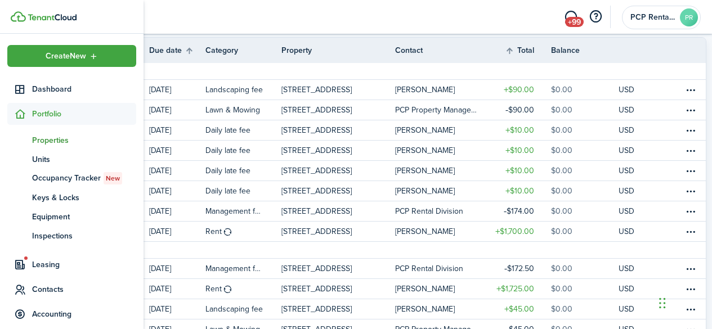
click at [47, 137] on span "Properties" at bounding box center [84, 141] width 104 height 12
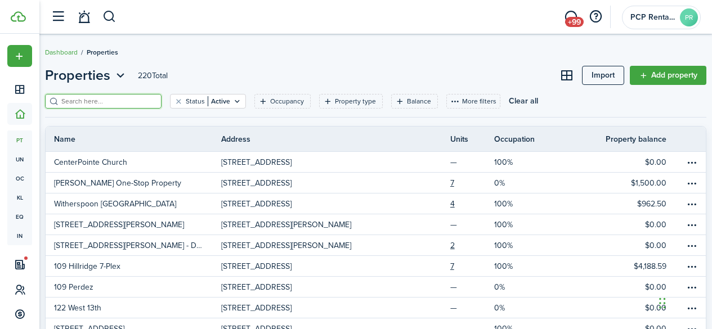
click at [115, 102] on input "search" at bounding box center [108, 101] width 99 height 11
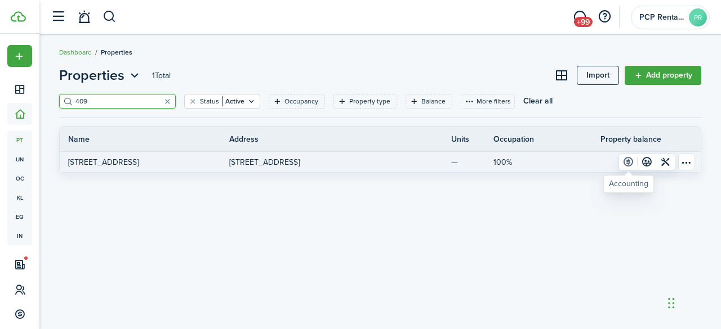
type input "409"
click at [627, 161] on link at bounding box center [628, 162] width 19 height 16
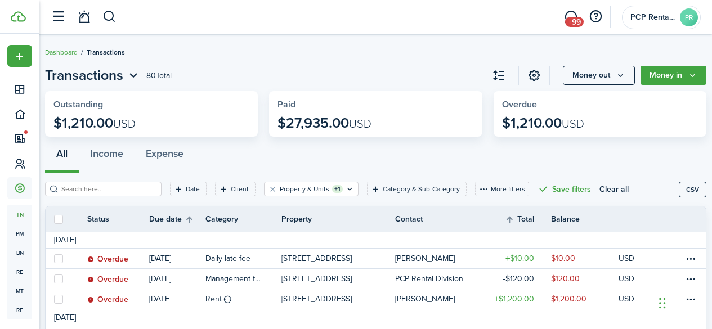
scroll to position [56, 0]
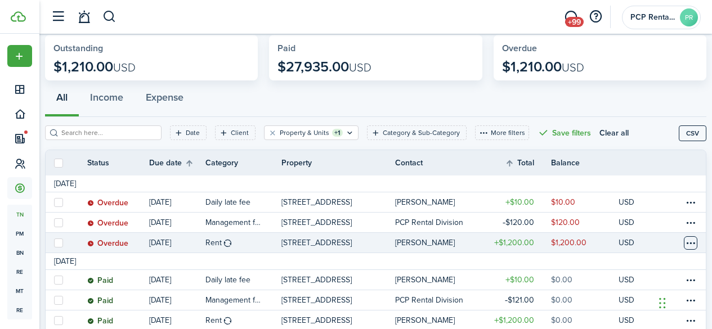
click at [684, 243] on table-menu-btn-icon at bounding box center [691, 243] width 14 height 14
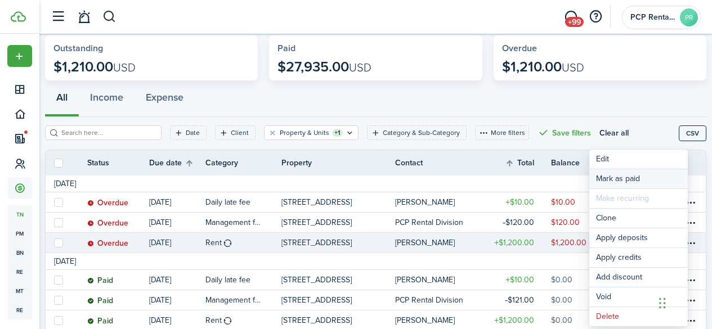
click at [608, 177] on link "Mark as paid" at bounding box center [639, 178] width 99 height 19
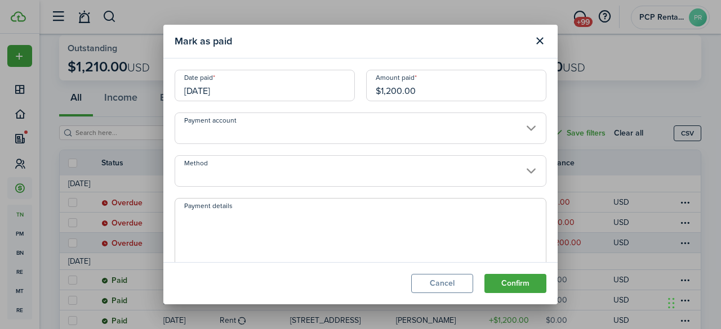
click at [247, 87] on input "[DATE]" at bounding box center [265, 86] width 180 height 32
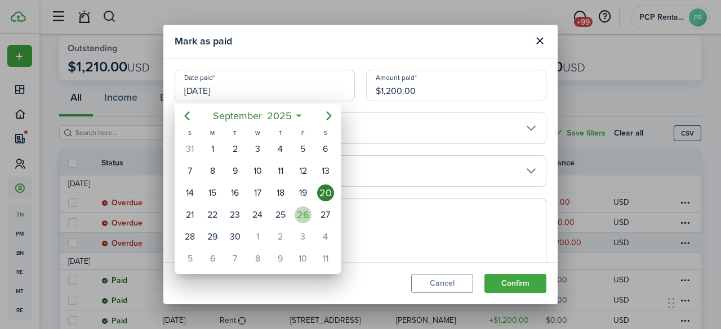
click at [301, 213] on div "26" at bounding box center [302, 215] width 17 height 17
type input "[DATE]"
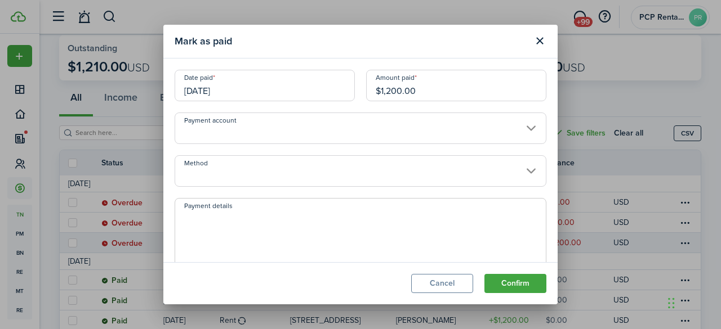
click at [245, 176] on input "Method" at bounding box center [361, 171] width 372 height 32
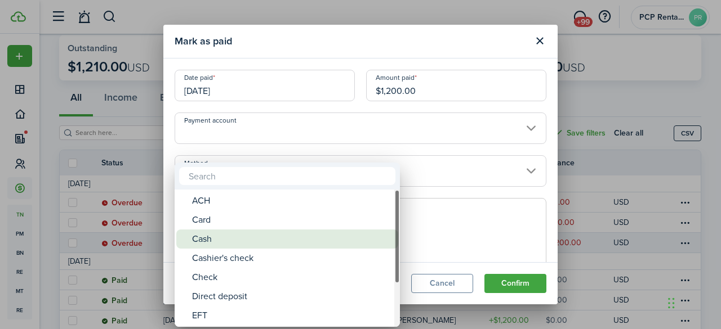
click at [222, 237] on div "Cash" at bounding box center [291, 239] width 199 height 19
type input "Cash"
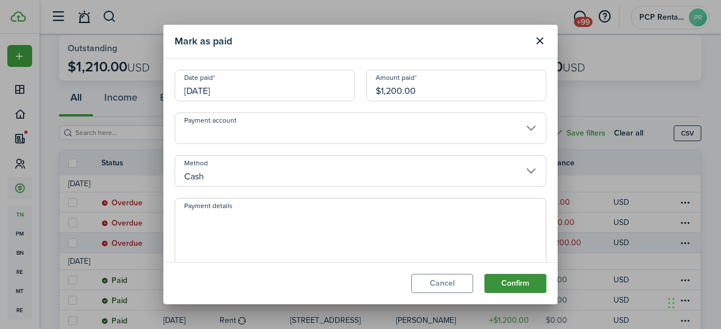
click at [498, 279] on button "Confirm" at bounding box center [515, 283] width 62 height 19
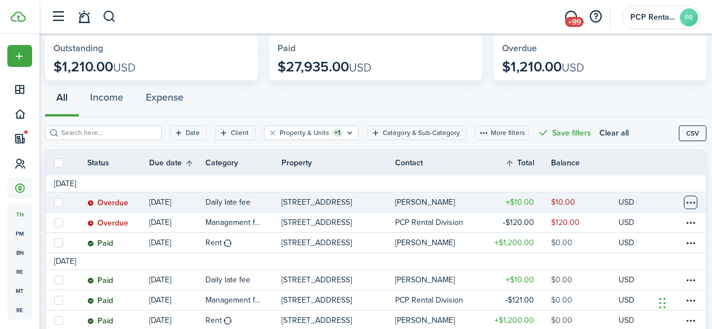
click at [684, 204] on table-menu-btn-icon at bounding box center [691, 203] width 14 height 14
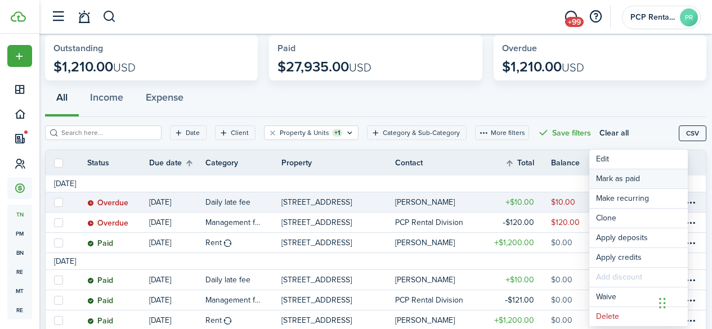
click at [613, 177] on link "Mark as paid" at bounding box center [639, 178] width 99 height 19
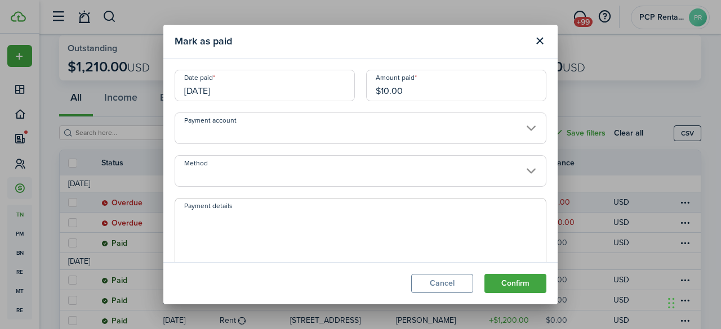
click at [247, 96] on input "[DATE]" at bounding box center [265, 86] width 180 height 32
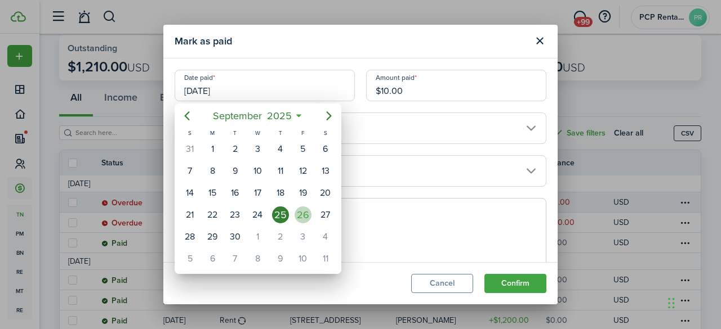
click at [302, 212] on div "26" at bounding box center [302, 215] width 17 height 17
type input "[DATE]"
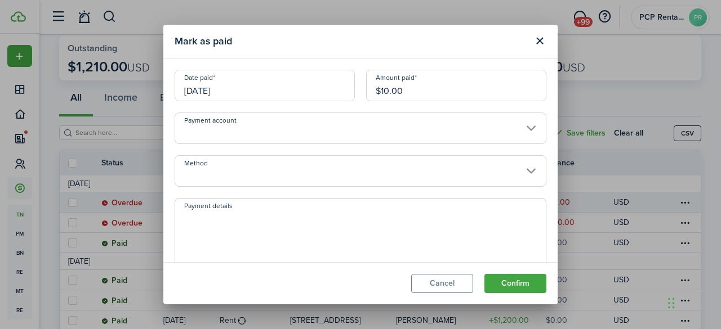
click at [234, 167] on input "Method" at bounding box center [361, 171] width 372 height 32
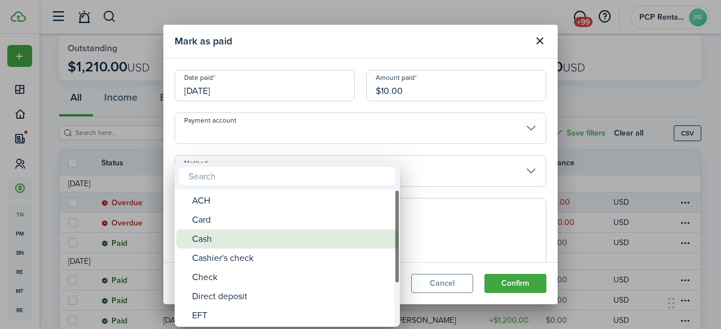
click at [215, 243] on div "Cash" at bounding box center [291, 239] width 199 height 19
type input "Cash"
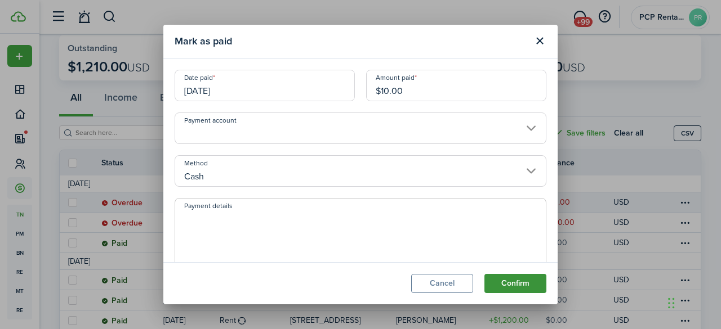
click at [501, 285] on button "Confirm" at bounding box center [515, 283] width 62 height 19
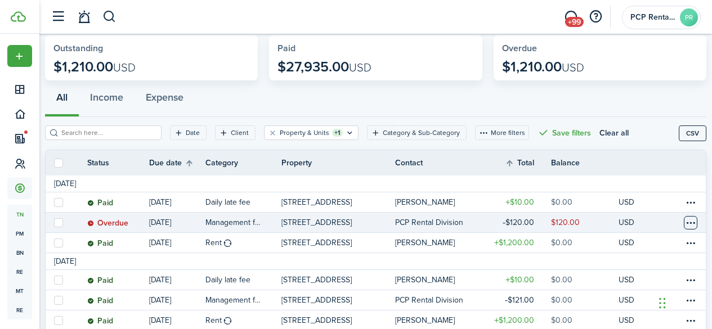
click at [684, 222] on table-menu-btn-icon at bounding box center [691, 223] width 14 height 14
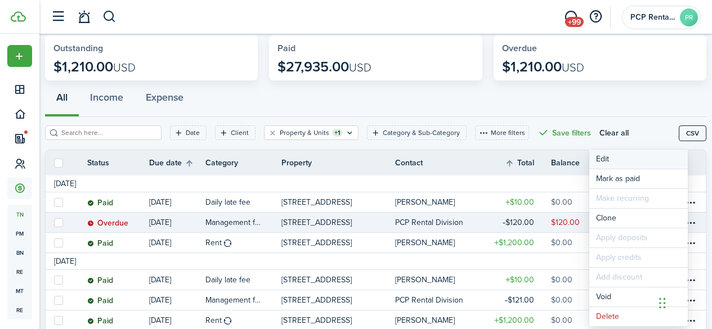
click at [603, 154] on button "Edit" at bounding box center [639, 159] width 99 height 19
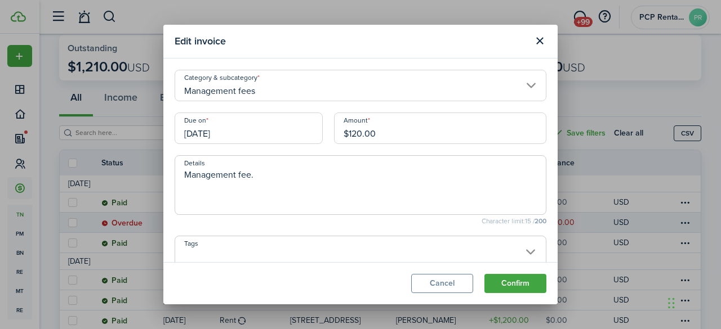
click at [358, 131] on input "$120.00" at bounding box center [440, 129] width 212 height 32
type input "$121.00"
click at [518, 283] on button "Confirm" at bounding box center [515, 283] width 62 height 19
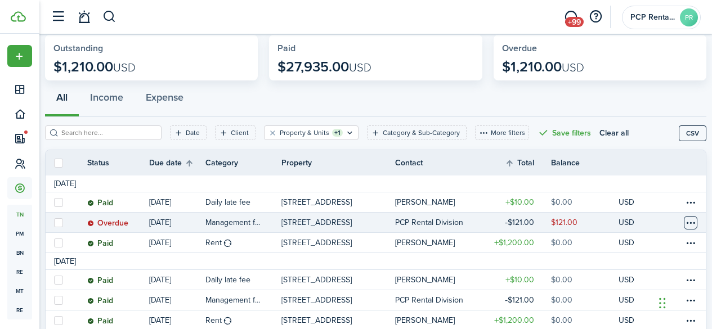
click at [684, 222] on table-menu-btn-icon at bounding box center [691, 223] width 14 height 14
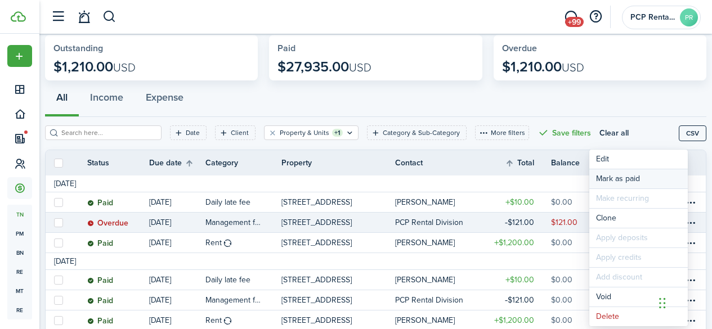
click at [604, 175] on link "Mark as paid" at bounding box center [639, 178] width 99 height 19
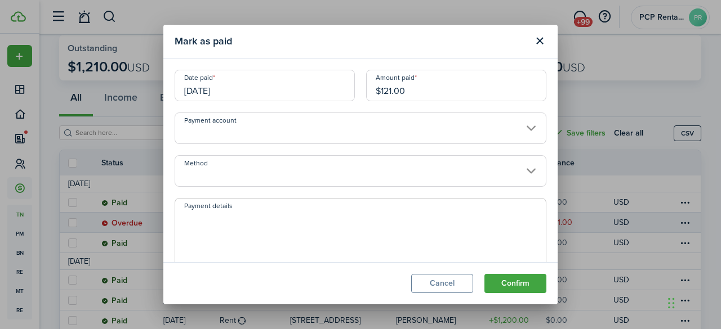
click at [254, 87] on input "[DATE]" at bounding box center [265, 86] width 180 height 32
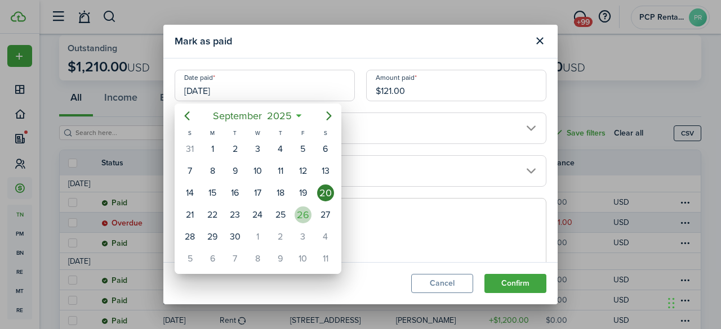
click at [306, 216] on div "26" at bounding box center [302, 215] width 17 height 17
type input "[DATE]"
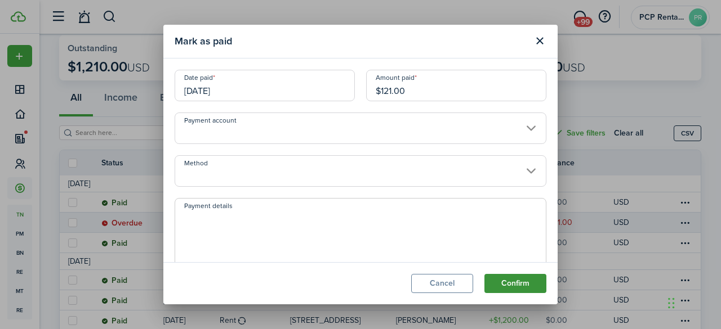
click at [520, 280] on button "Confirm" at bounding box center [515, 283] width 62 height 19
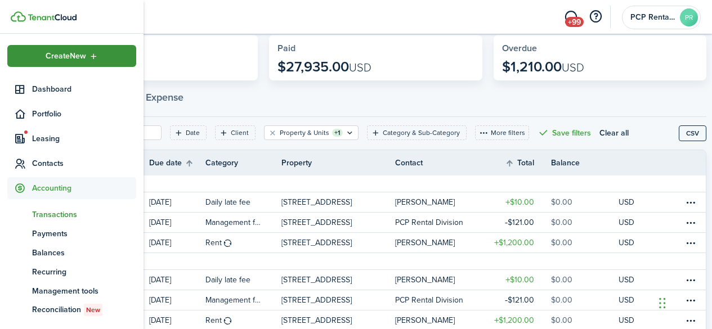
click at [66, 52] on span "Create New" at bounding box center [66, 56] width 41 height 8
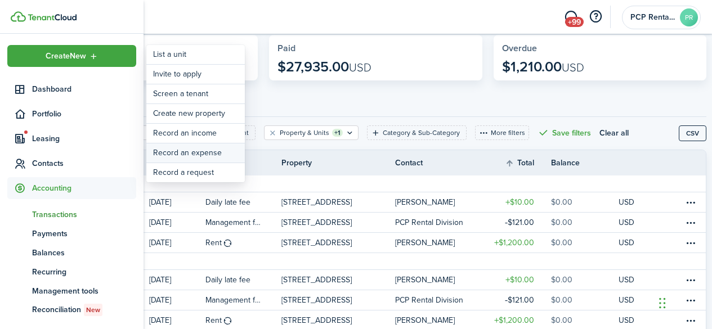
click at [191, 153] on link "Record an expense" at bounding box center [195, 153] width 99 height 19
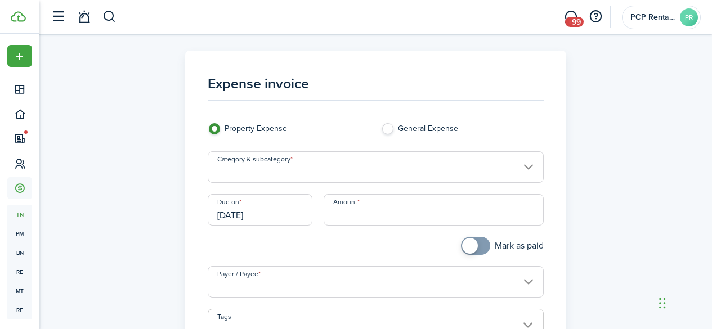
click at [240, 168] on input "Category & subcategory" at bounding box center [376, 167] width 336 height 32
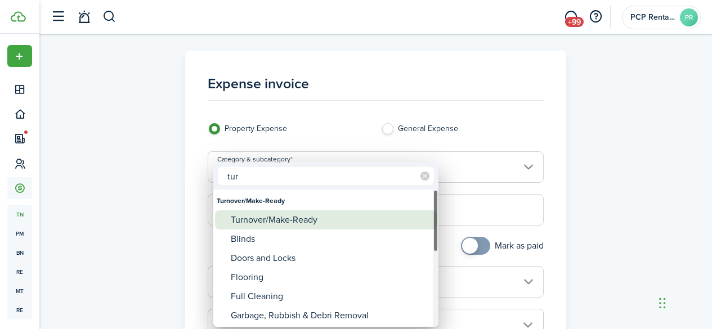
type input "tur"
click at [259, 218] on div "Turnover/Make-Ready" at bounding box center [330, 220] width 199 height 19
type input "Turnover/Make-Ready"
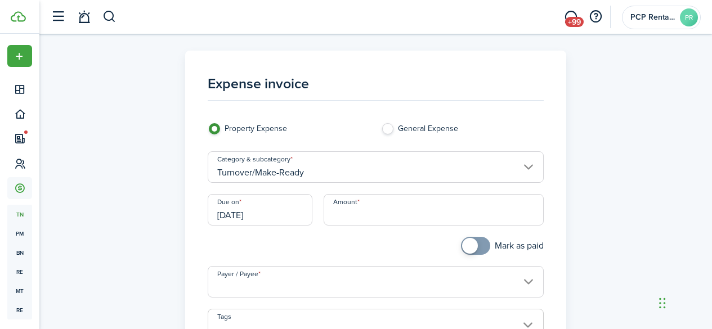
click at [357, 215] on input "Amount" at bounding box center [434, 210] width 220 height 32
type input "$1,580.00"
checkbox input "true"
click at [476, 246] on span at bounding box center [475, 246] width 11 height 18
click at [299, 285] on input "Payer / Payee" at bounding box center [376, 282] width 336 height 32
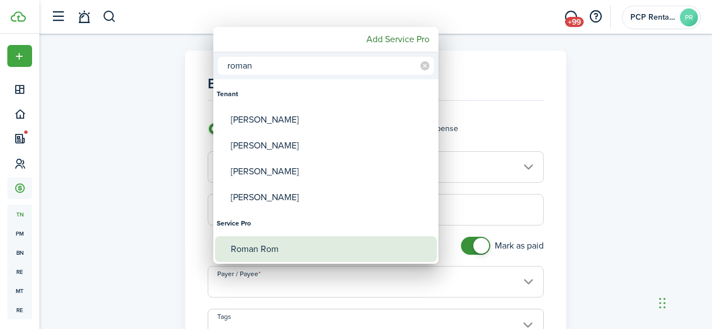
type input "roman"
click at [297, 257] on div "Roman Rom" at bounding box center [330, 249] width 199 height 26
type input "Roman Rom"
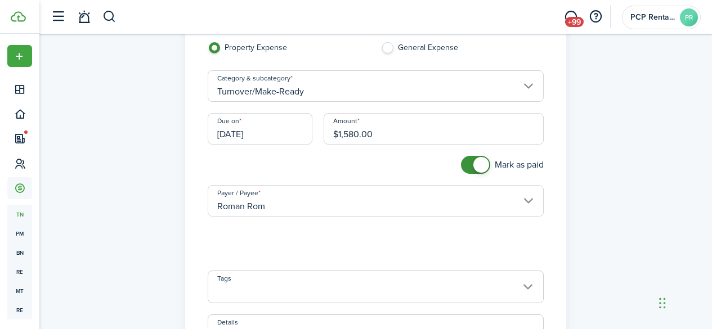
scroll to position [113, 0]
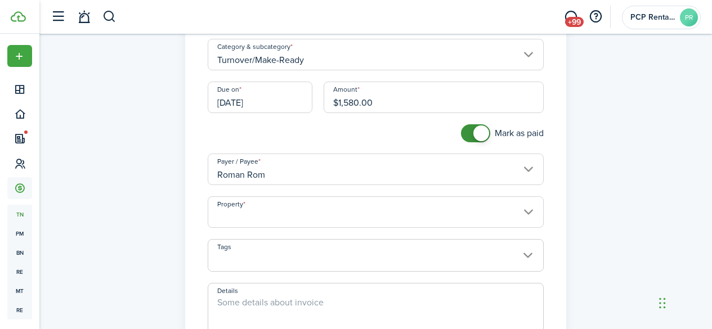
click at [254, 212] on input "Property" at bounding box center [376, 213] width 336 height 32
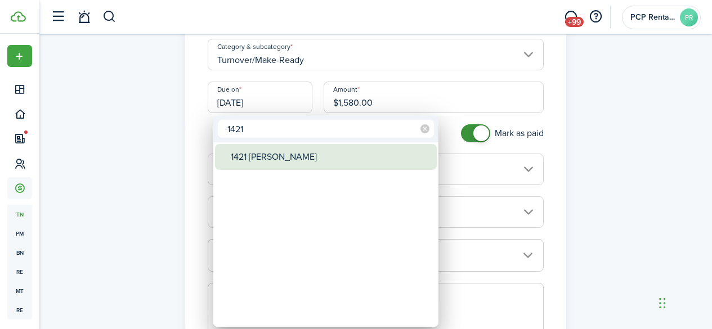
type input "1421"
click at [268, 151] on div "1421 [PERSON_NAME]" at bounding box center [330, 157] width 199 height 26
type input "1421 [PERSON_NAME]"
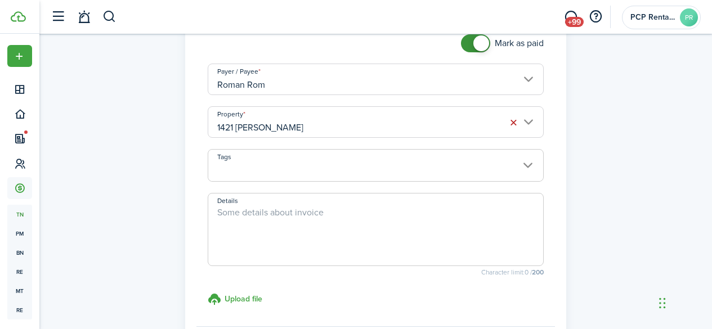
scroll to position [225, 0]
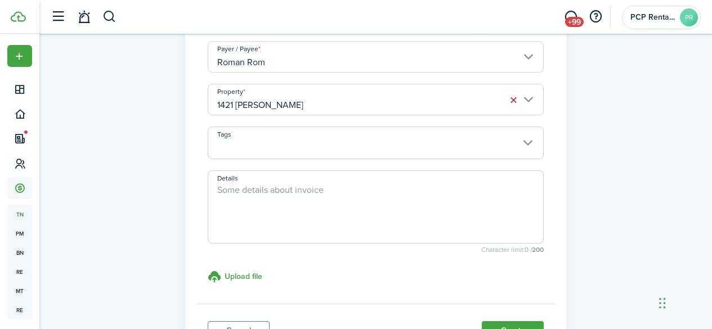
click at [239, 193] on textarea "Details" at bounding box center [375, 211] width 335 height 54
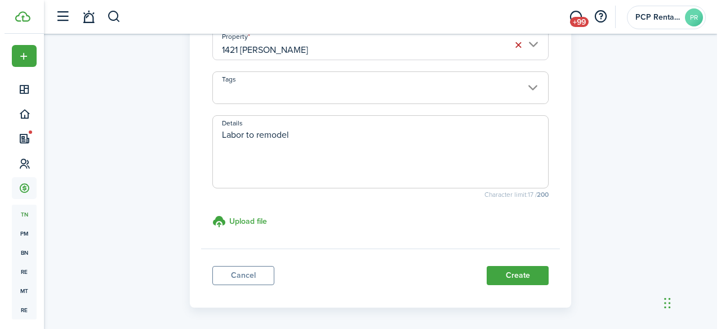
scroll to position [324, 0]
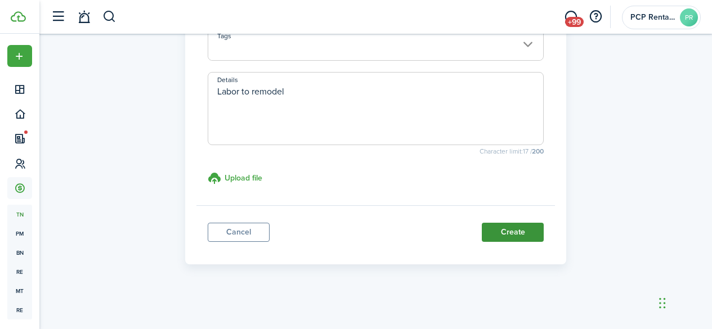
type textarea "Labor to remodel"
click at [502, 228] on button "Create" at bounding box center [513, 232] width 62 height 19
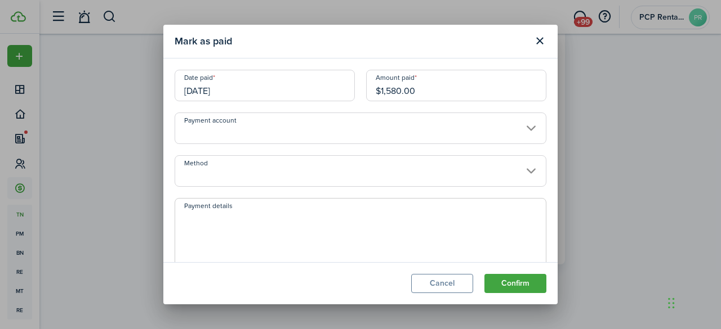
click at [222, 170] on input "Method" at bounding box center [361, 171] width 372 height 32
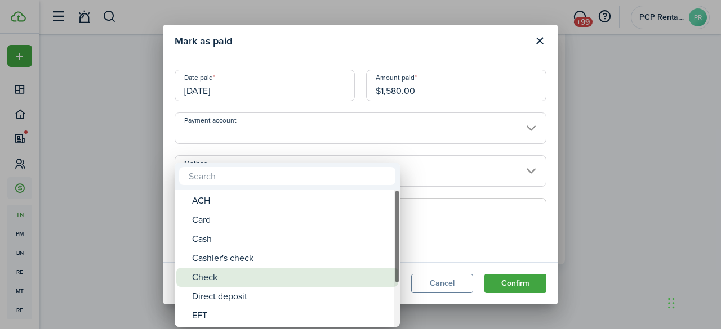
click at [221, 279] on div "Check" at bounding box center [291, 277] width 199 height 19
type input "Check"
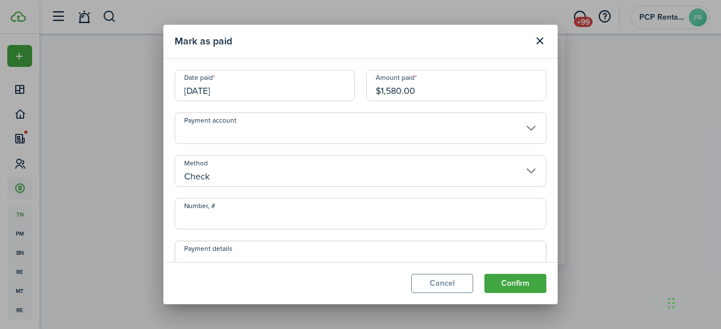
click at [249, 217] on input "Number, #" at bounding box center [361, 214] width 372 height 32
type input "5476"
click at [507, 285] on button "Confirm" at bounding box center [515, 283] width 62 height 19
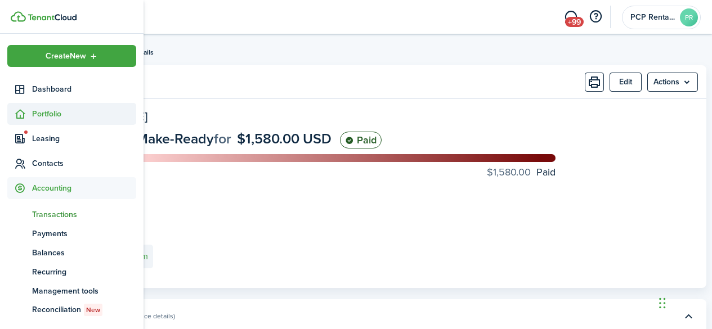
click at [50, 111] on span "Portfolio" at bounding box center [84, 114] width 104 height 12
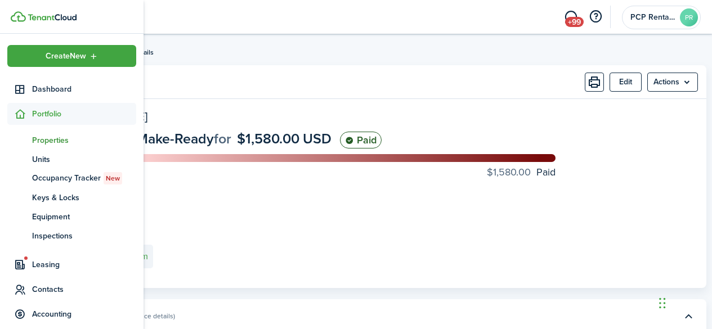
click at [46, 135] on span "Properties" at bounding box center [84, 141] width 104 height 12
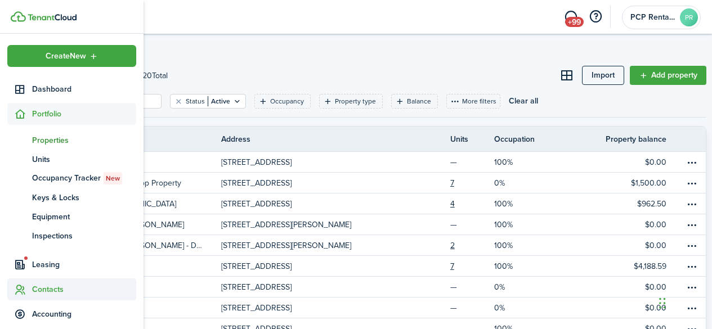
click at [44, 292] on span "Contacts" at bounding box center [84, 290] width 104 height 12
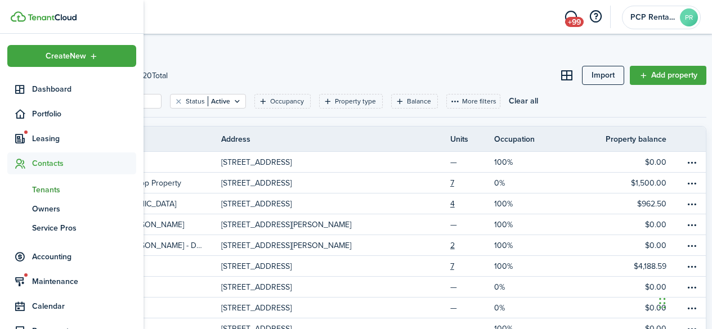
click at [47, 187] on span "Tenants" at bounding box center [84, 190] width 104 height 12
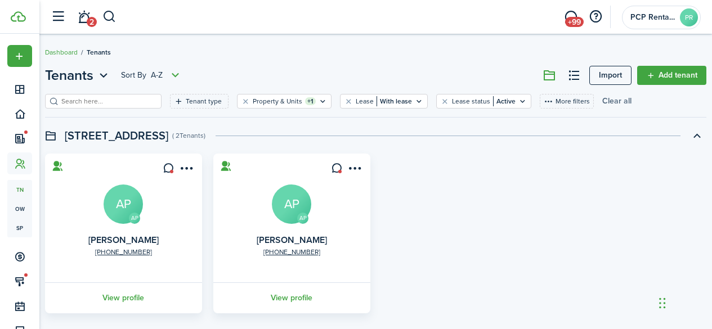
click at [614, 104] on button "Clear all" at bounding box center [616, 101] width 29 height 15
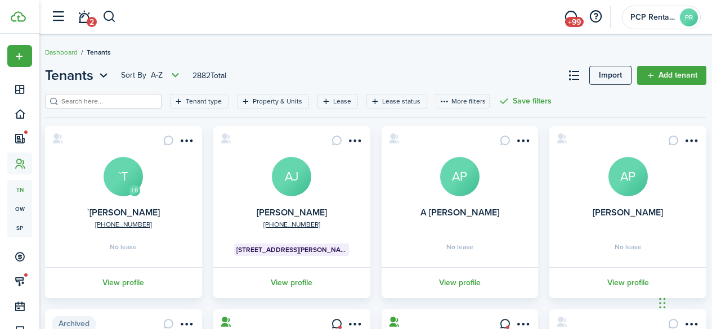
click at [124, 101] on input "search" at bounding box center [108, 101] width 99 height 11
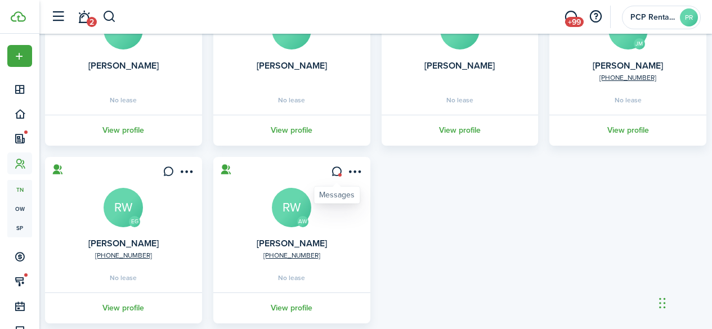
scroll to position [338, 0]
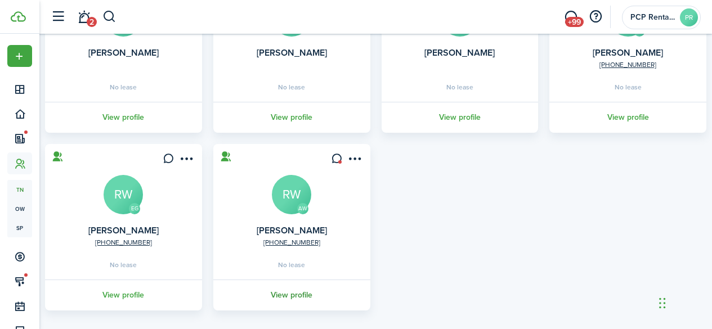
type input "[PERSON_NAME]"
click at [302, 298] on link "View profile" at bounding box center [292, 295] width 160 height 31
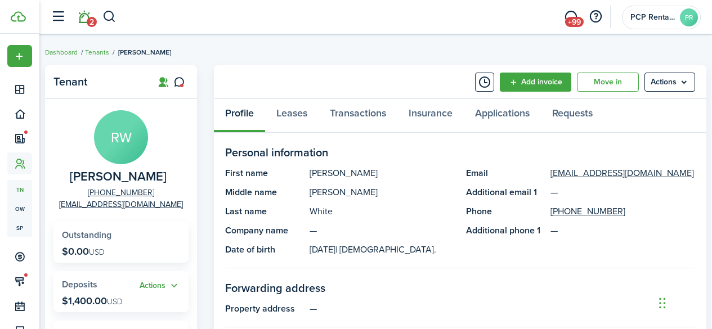
click at [85, 20] on link "2" at bounding box center [83, 17] width 21 height 29
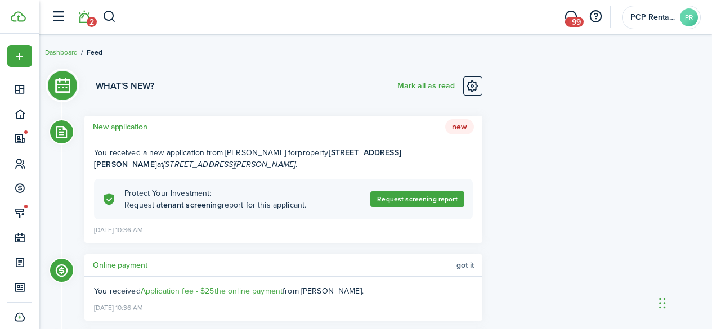
click at [459, 265] on span "Got it" at bounding box center [465, 265] width 17 height 9
click at [135, 131] on h5 "New application" at bounding box center [120, 127] width 55 height 12
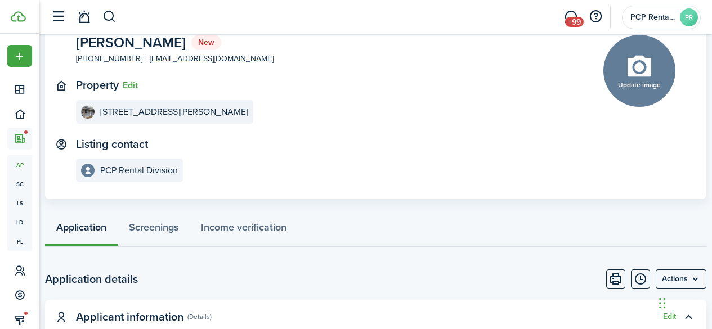
scroll to position [169, 0]
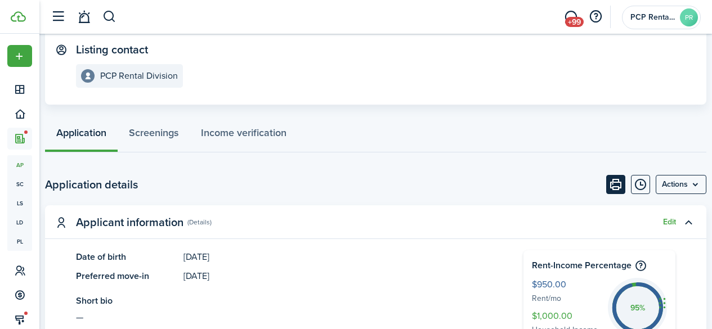
click at [606, 181] on button "Print" at bounding box center [615, 184] width 19 height 19
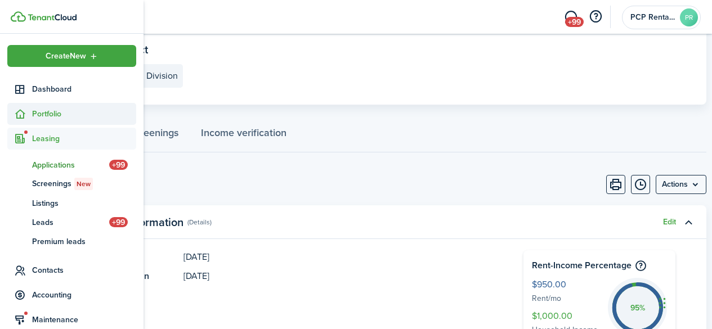
click at [43, 117] on span "Portfolio" at bounding box center [84, 114] width 104 height 12
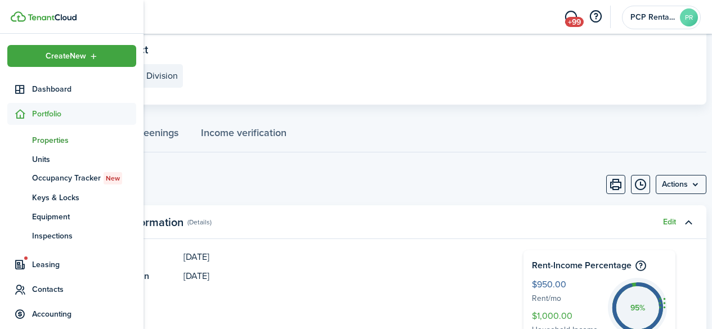
click at [51, 144] on span "Properties" at bounding box center [84, 141] width 104 height 12
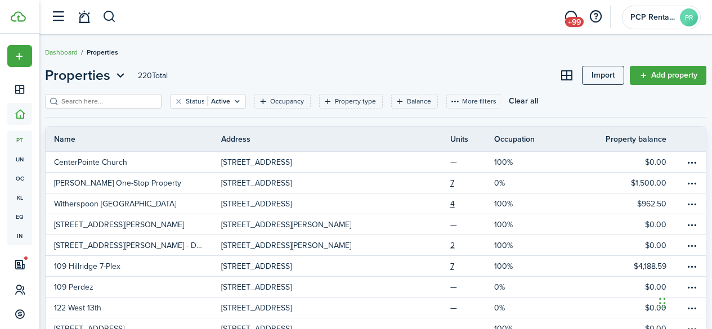
click at [101, 101] on input "search" at bounding box center [108, 101] width 99 height 11
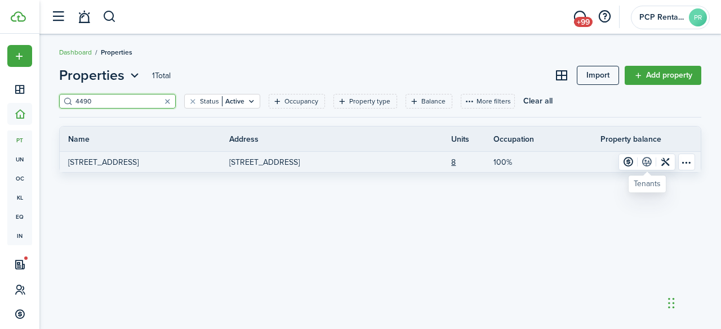
type input "4490"
click at [643, 161] on link at bounding box center [646, 162] width 19 height 16
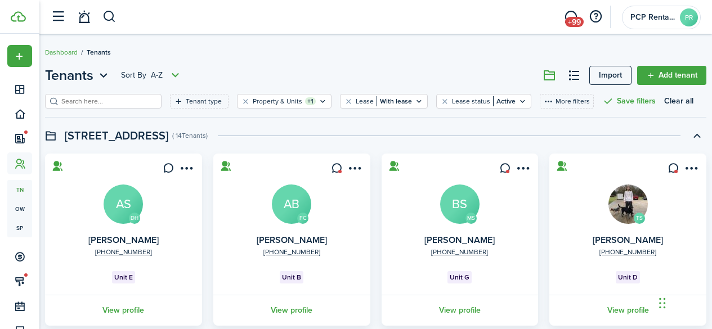
scroll to position [52, 0]
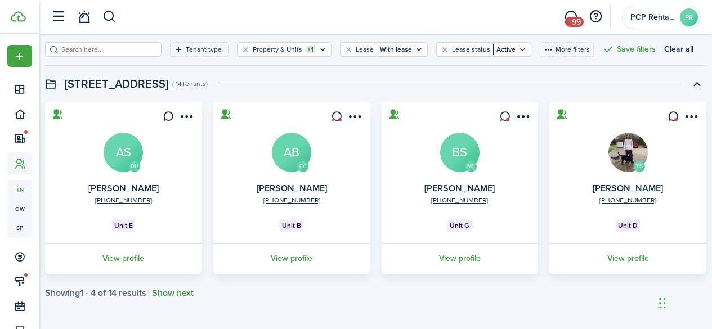
click at [188, 294] on button "Show next" at bounding box center [173, 293] width 42 height 10
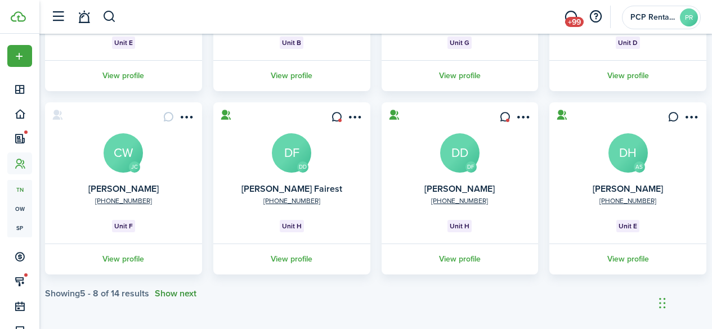
scroll to position [235, 0]
click at [187, 294] on button "Show next" at bounding box center [176, 293] width 42 height 10
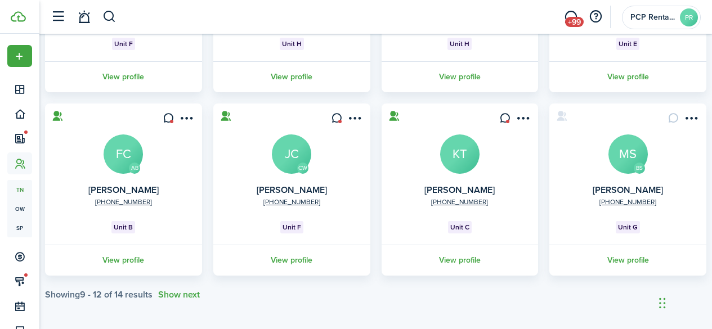
scroll to position [419, 0]
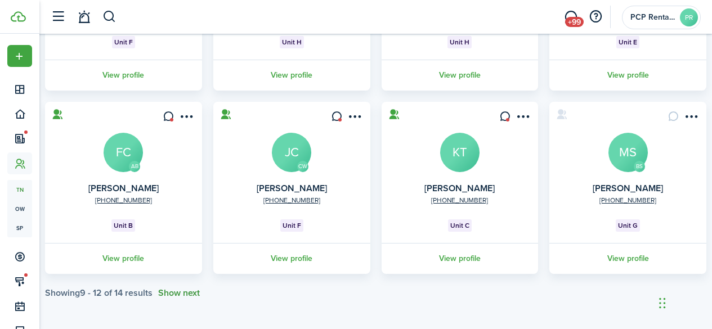
click at [191, 296] on button "Show next" at bounding box center [179, 293] width 42 height 10
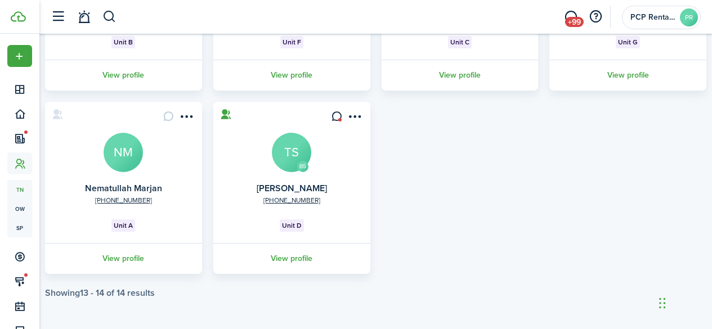
scroll to position [602, 0]
click at [138, 255] on link "View profile" at bounding box center [123, 258] width 160 height 31
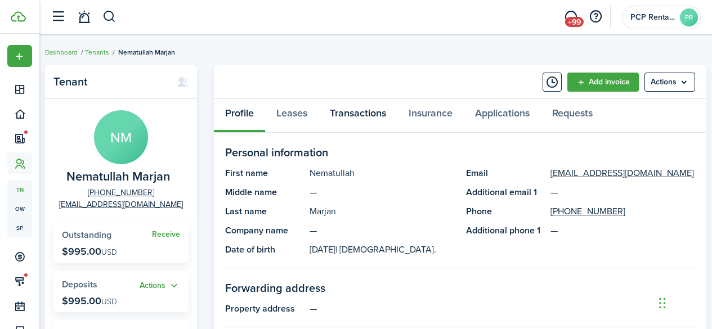
click at [355, 113] on link "Transactions" at bounding box center [358, 116] width 79 height 34
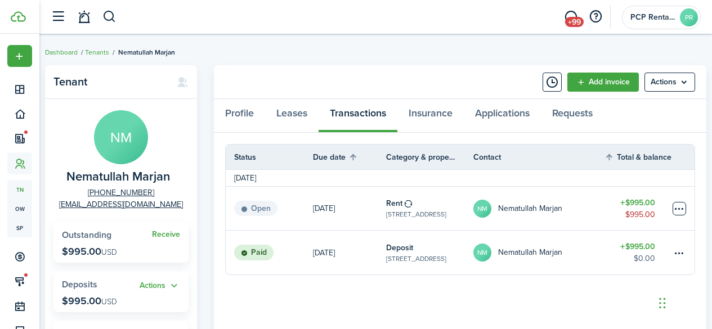
click at [682, 213] on table-menu-btn-icon at bounding box center [680, 209] width 14 height 14
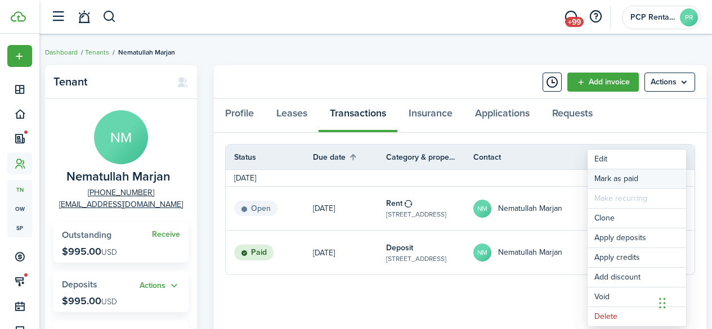
click at [605, 183] on link "Mark as paid" at bounding box center [637, 178] width 99 height 19
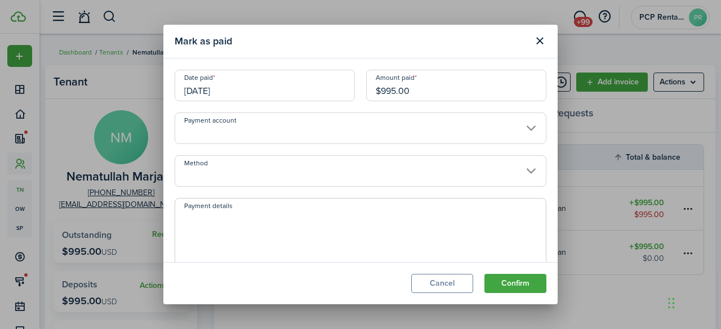
click at [225, 168] on input "Method" at bounding box center [361, 171] width 372 height 32
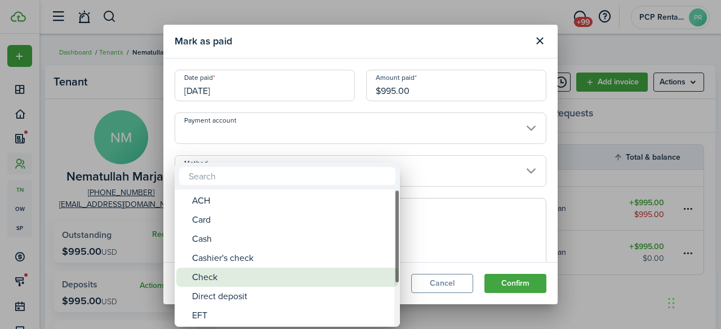
click at [217, 279] on div "Check" at bounding box center [291, 277] width 199 height 19
type input "Check"
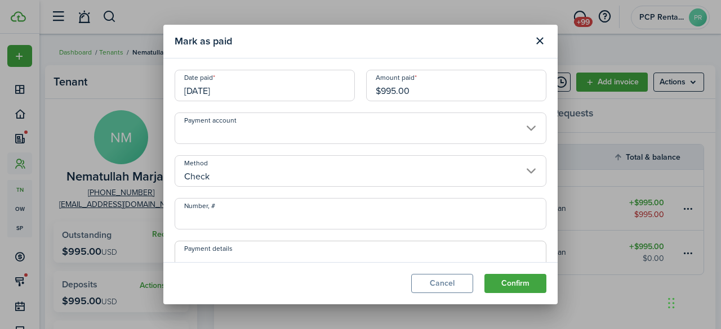
click at [225, 223] on input "Number, #" at bounding box center [361, 214] width 372 height 32
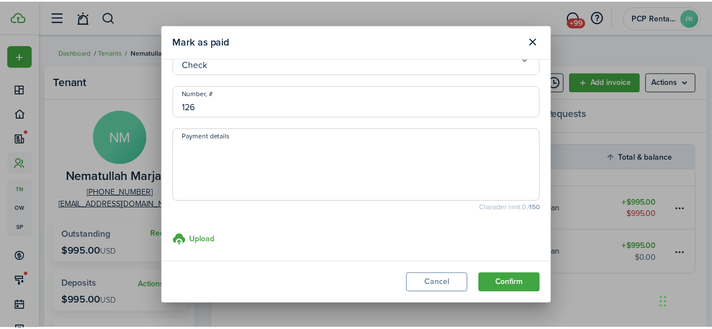
scroll to position [118, 0]
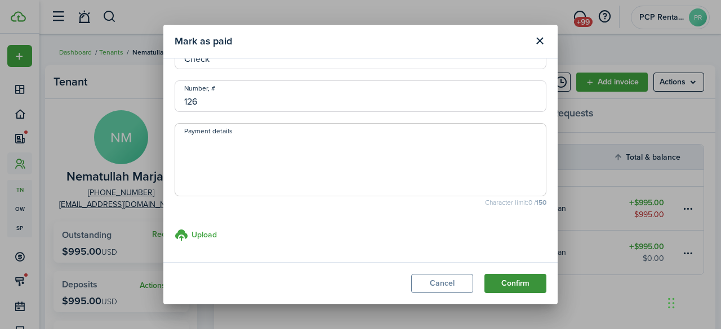
type input "126"
click at [513, 284] on button "Confirm" at bounding box center [515, 283] width 62 height 19
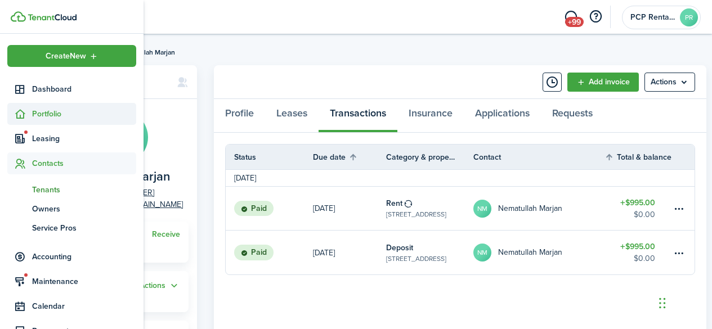
click at [45, 113] on span "Portfolio" at bounding box center [84, 114] width 104 height 12
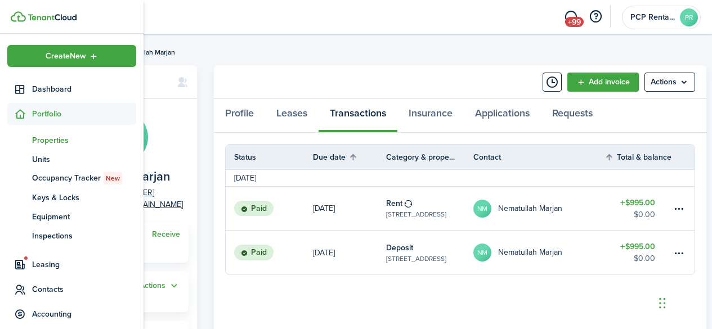
click at [50, 136] on span "Properties" at bounding box center [84, 141] width 104 height 12
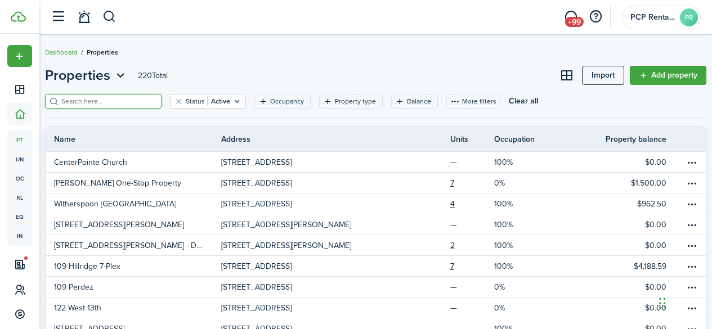
click at [129, 99] on input "search" at bounding box center [108, 101] width 99 height 11
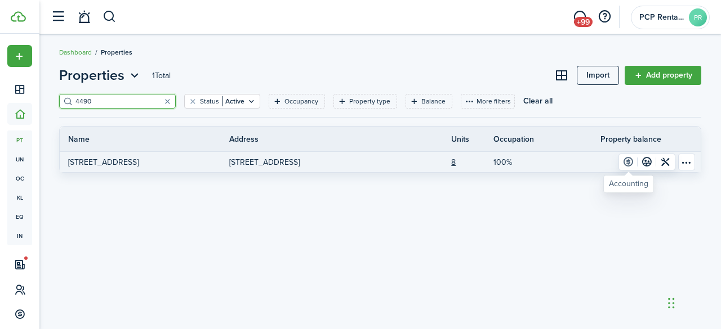
type input "4490"
click at [626, 160] on link at bounding box center [628, 162] width 19 height 16
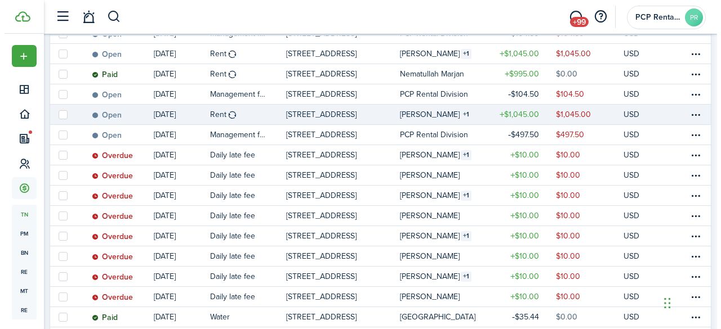
scroll to position [169, 0]
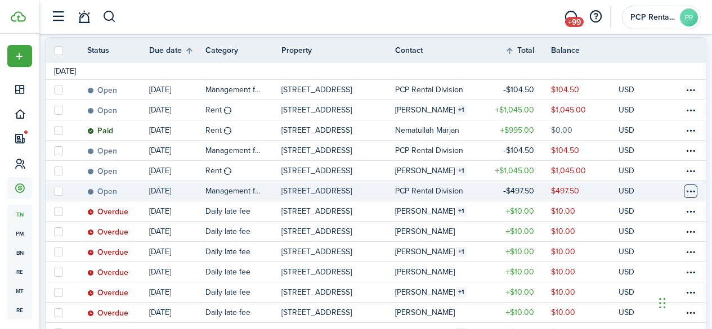
click at [684, 190] on table-menu-btn-icon at bounding box center [691, 192] width 14 height 14
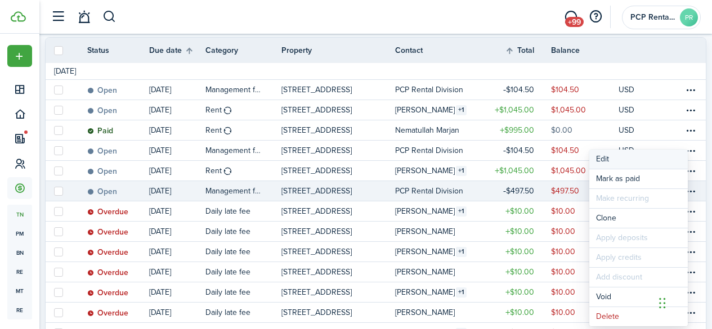
click at [622, 162] on button "Edit" at bounding box center [639, 159] width 99 height 19
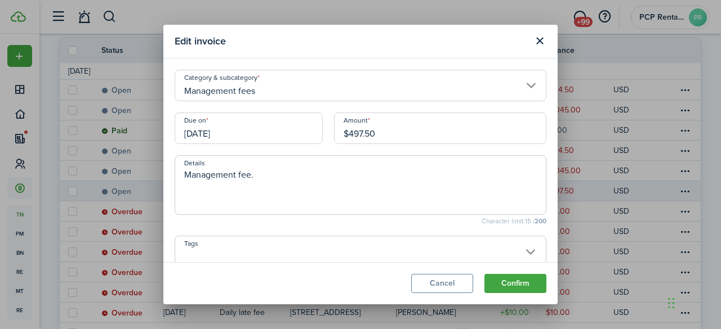
click at [360, 133] on input "$497.50" at bounding box center [440, 129] width 212 height 32
type input "$298.50"
click at [510, 285] on button "Confirm" at bounding box center [515, 283] width 62 height 19
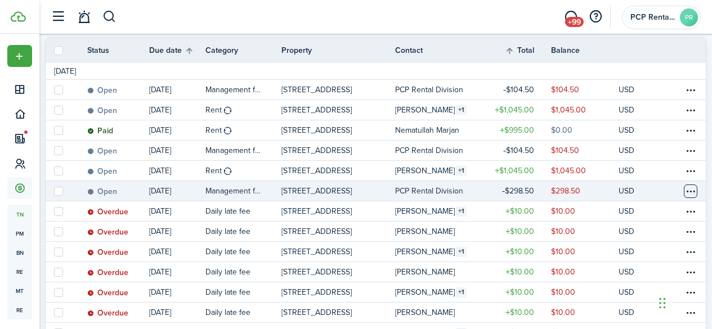
click at [684, 191] on table-menu-btn-icon at bounding box center [691, 192] width 14 height 14
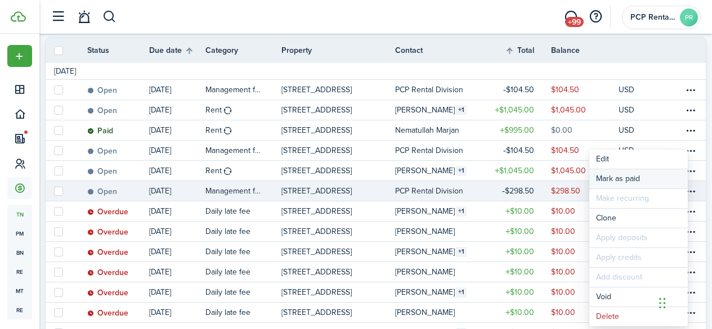
click at [620, 182] on link "Mark as paid" at bounding box center [639, 178] width 99 height 19
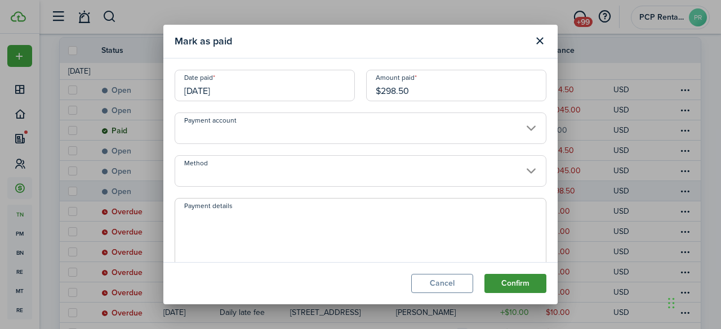
click at [496, 284] on button "Confirm" at bounding box center [515, 283] width 62 height 19
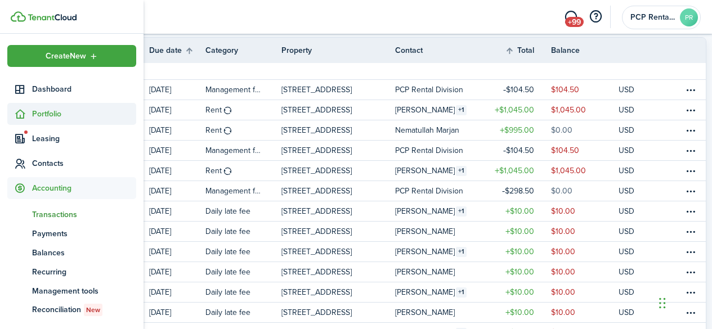
click at [44, 111] on span "Portfolio" at bounding box center [84, 114] width 104 height 12
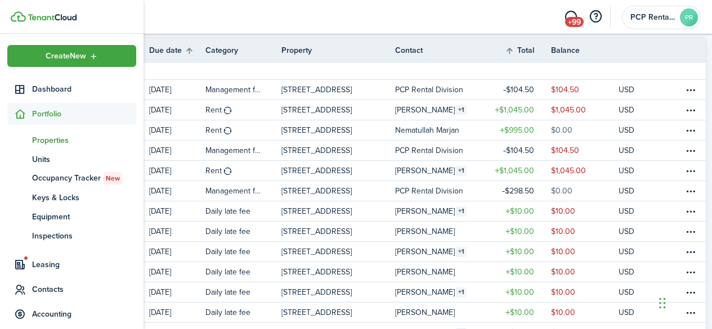
click at [42, 141] on span "Properties" at bounding box center [84, 141] width 104 height 12
